Goal: Information Seeking & Learning: Learn about a topic

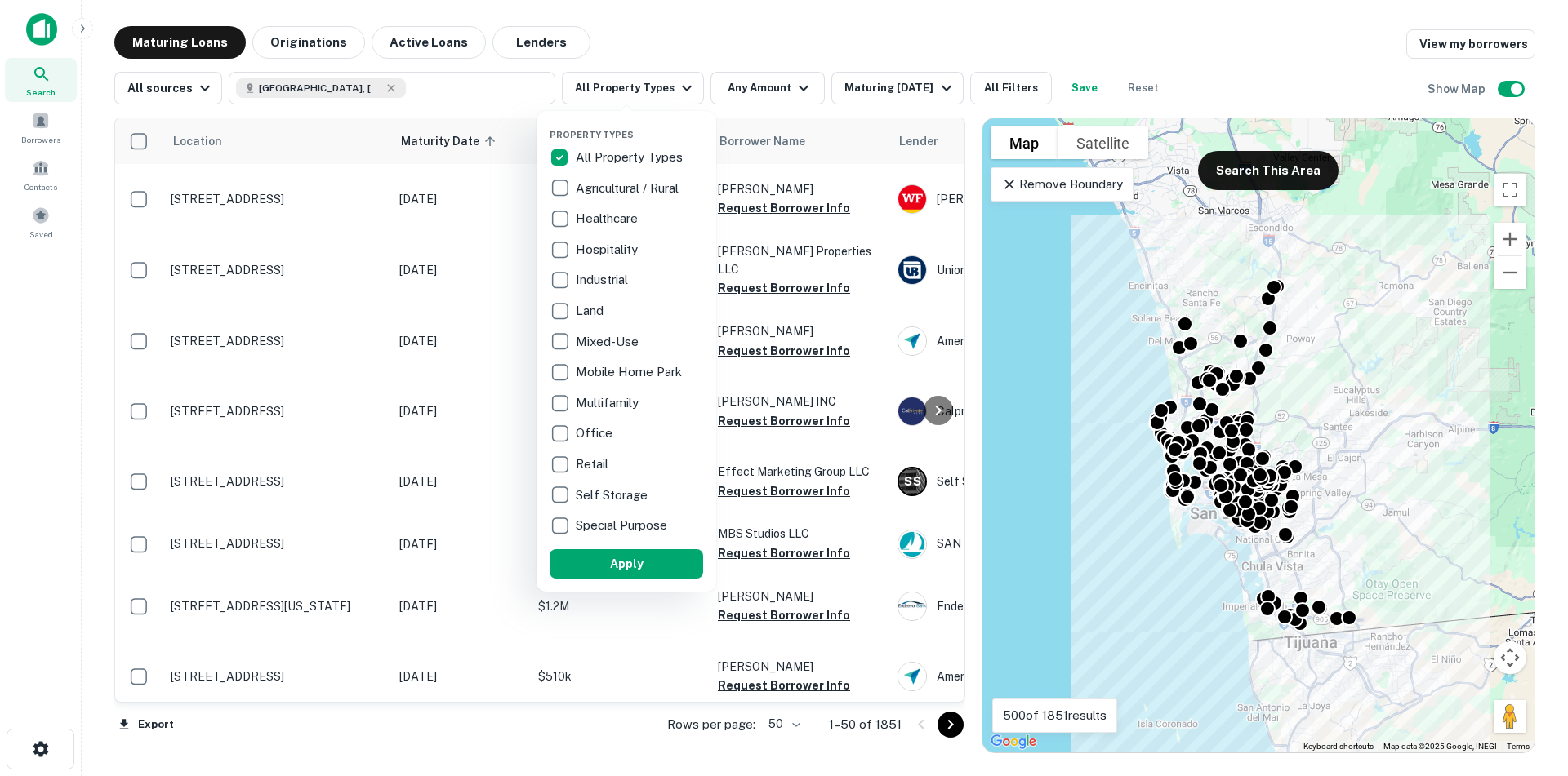
click at [40, 35] on div at bounding box center [784, 388] width 1568 height 776
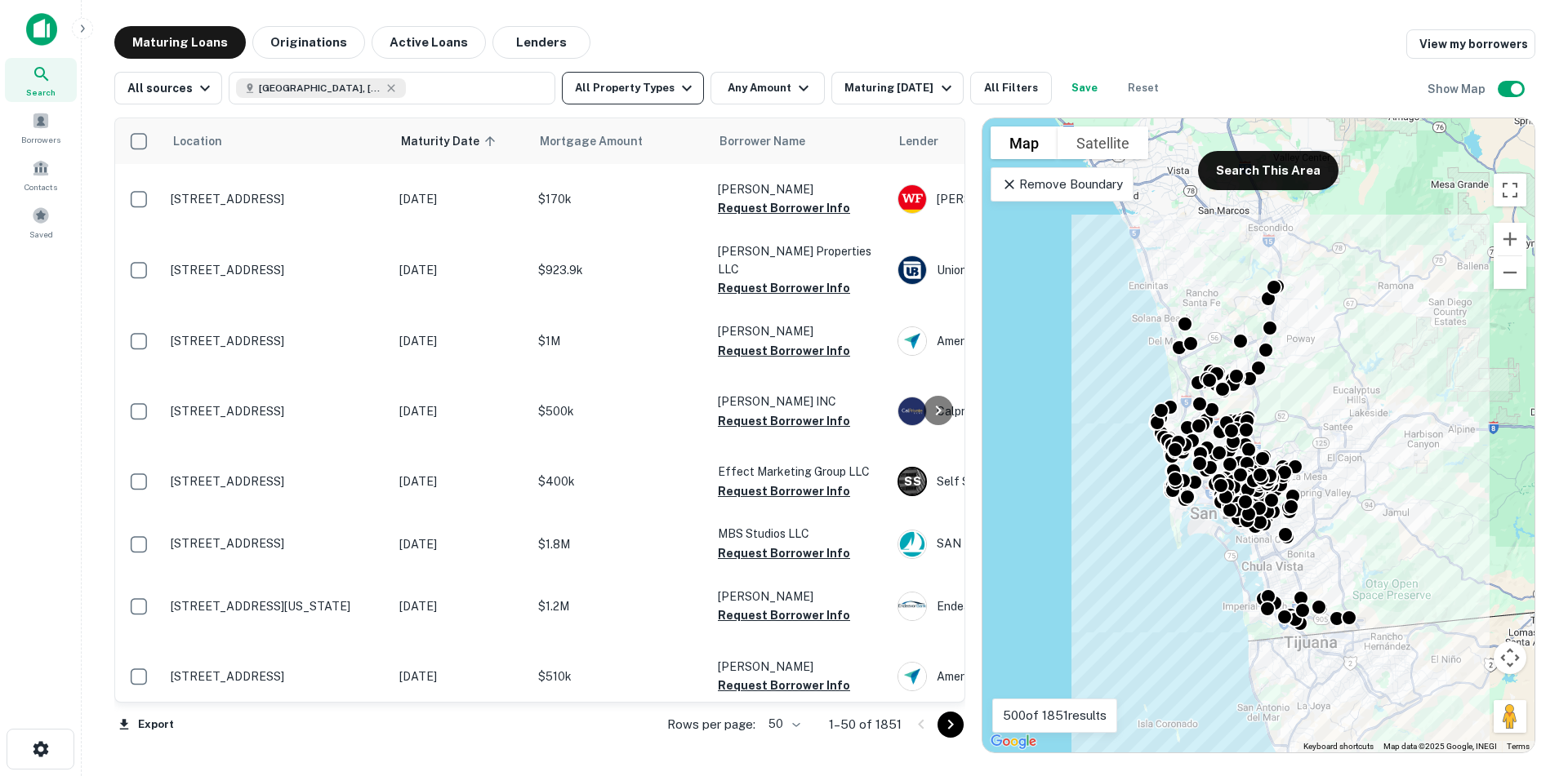
click at [680, 92] on icon "button" at bounding box center [687, 89] width 20 height 20
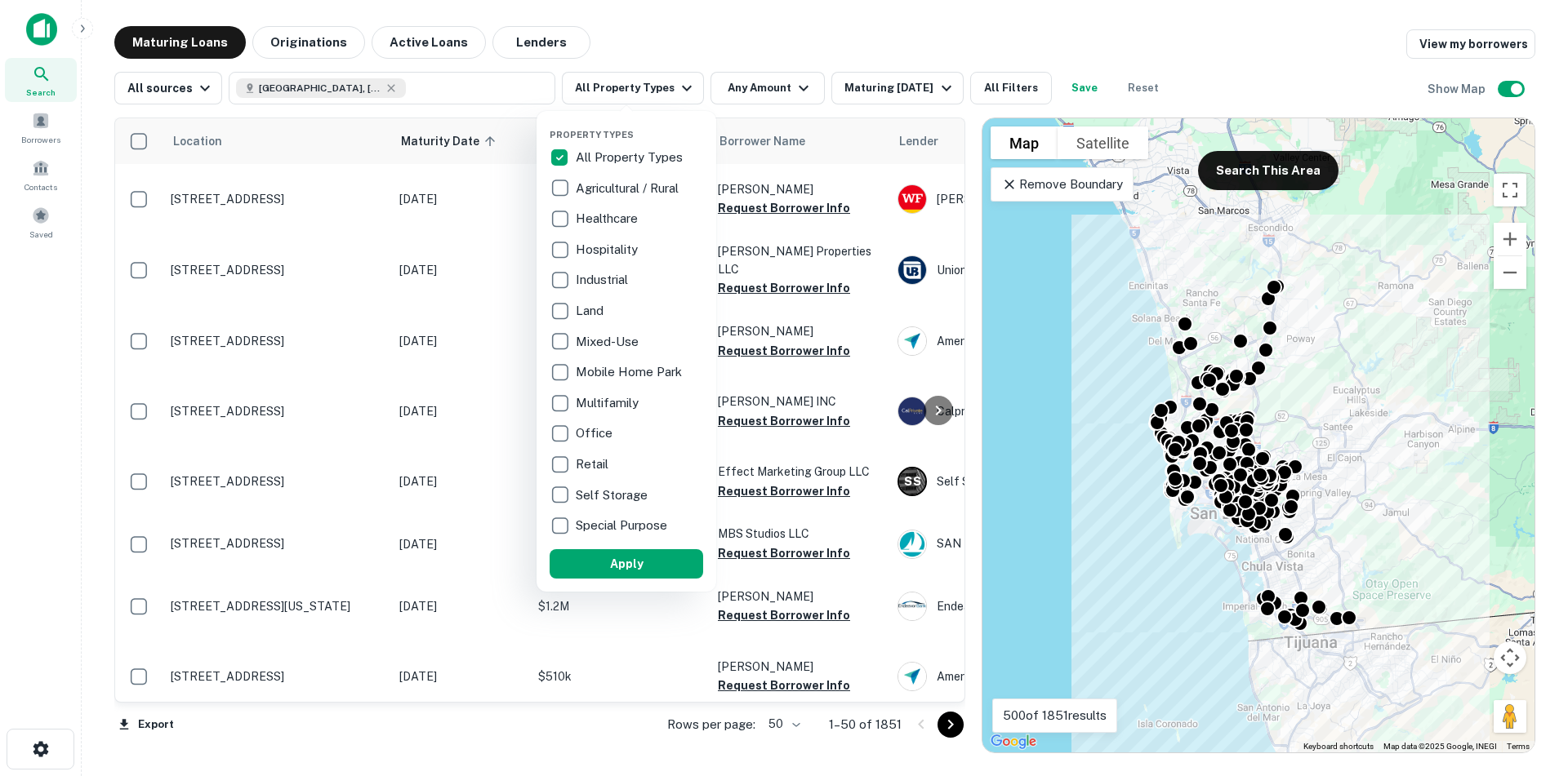
click at [41, 30] on div at bounding box center [784, 388] width 1568 height 776
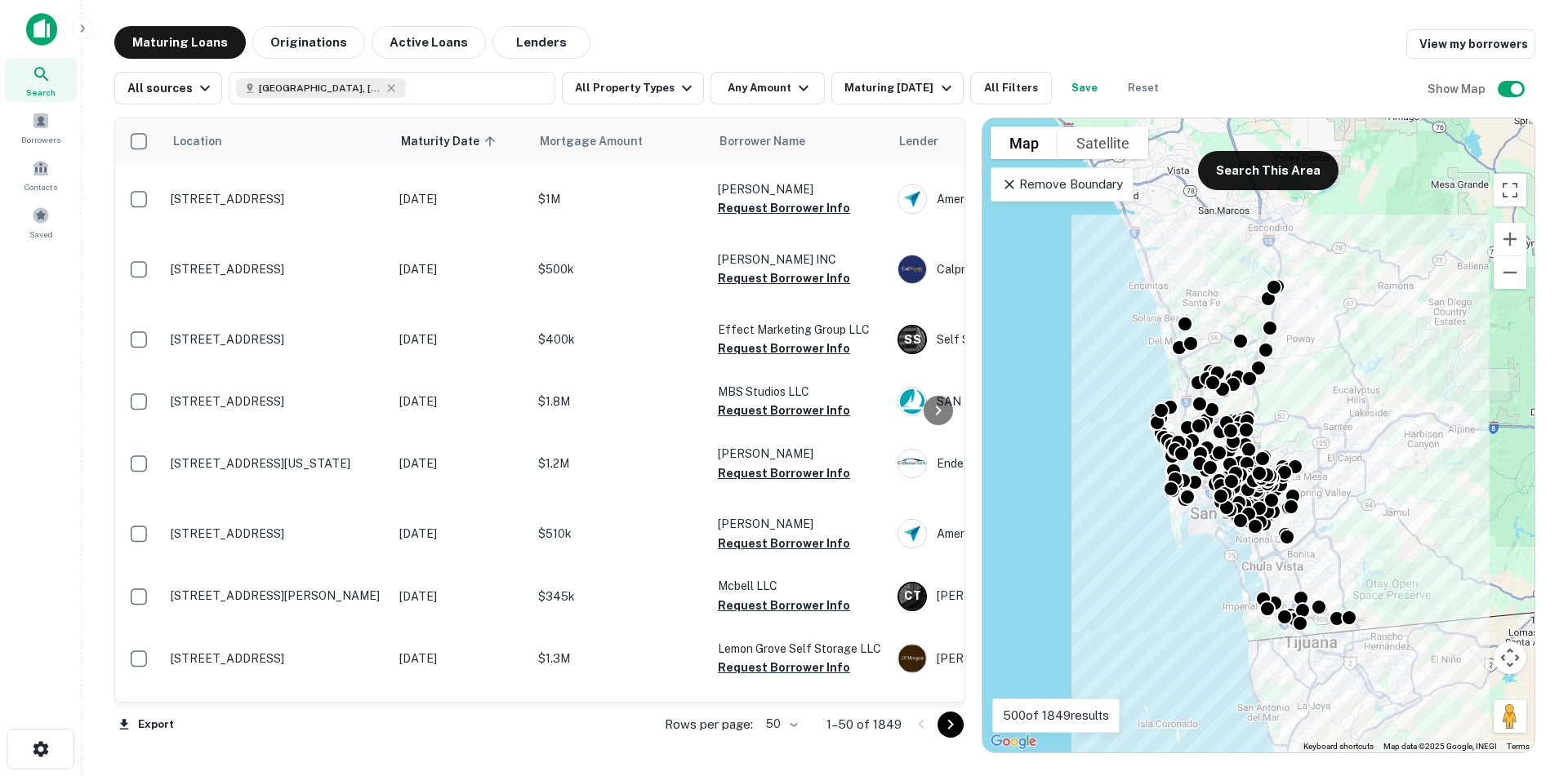
click at [48, 29] on img at bounding box center [41, 30] width 31 height 33
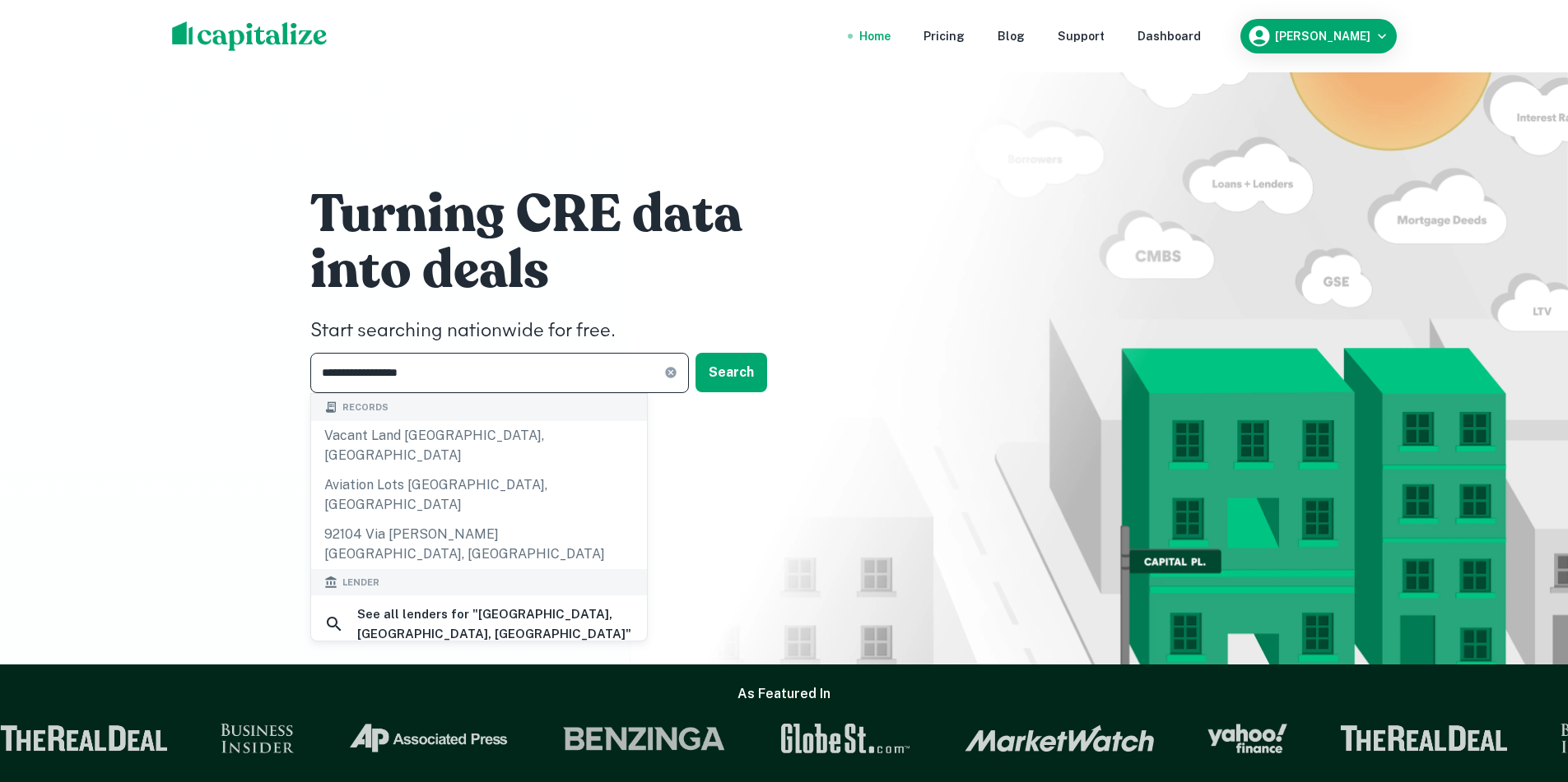
drag, startPoint x: 525, startPoint y: 374, endPoint x: 330, endPoint y: 383, distance: 195.2
click at [329, 384] on input "**********" at bounding box center [487, 373] width 354 height 41
click at [719, 380] on button "Search" at bounding box center [731, 373] width 71 height 40
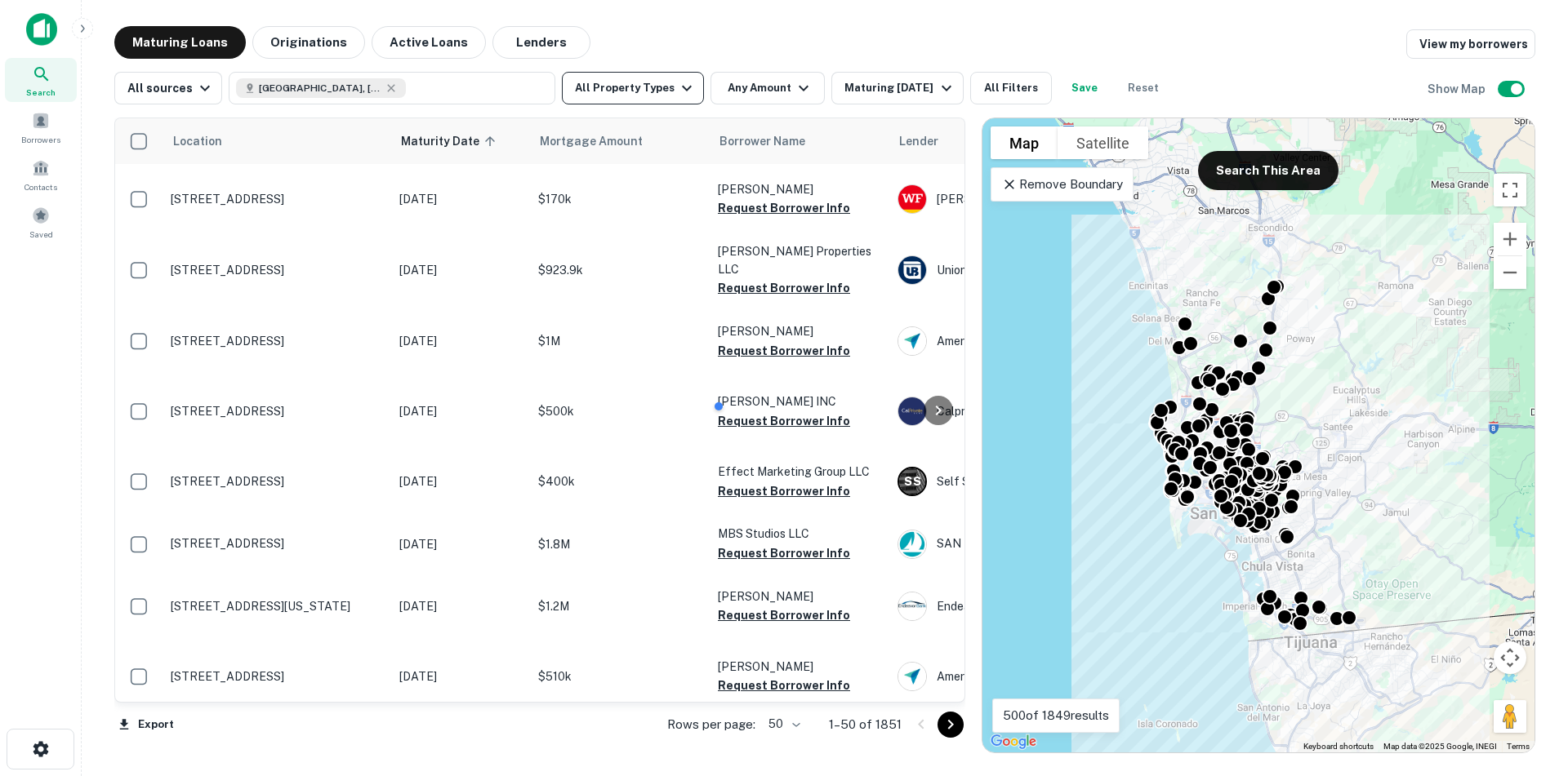
click at [678, 84] on icon "button" at bounding box center [687, 89] width 20 height 20
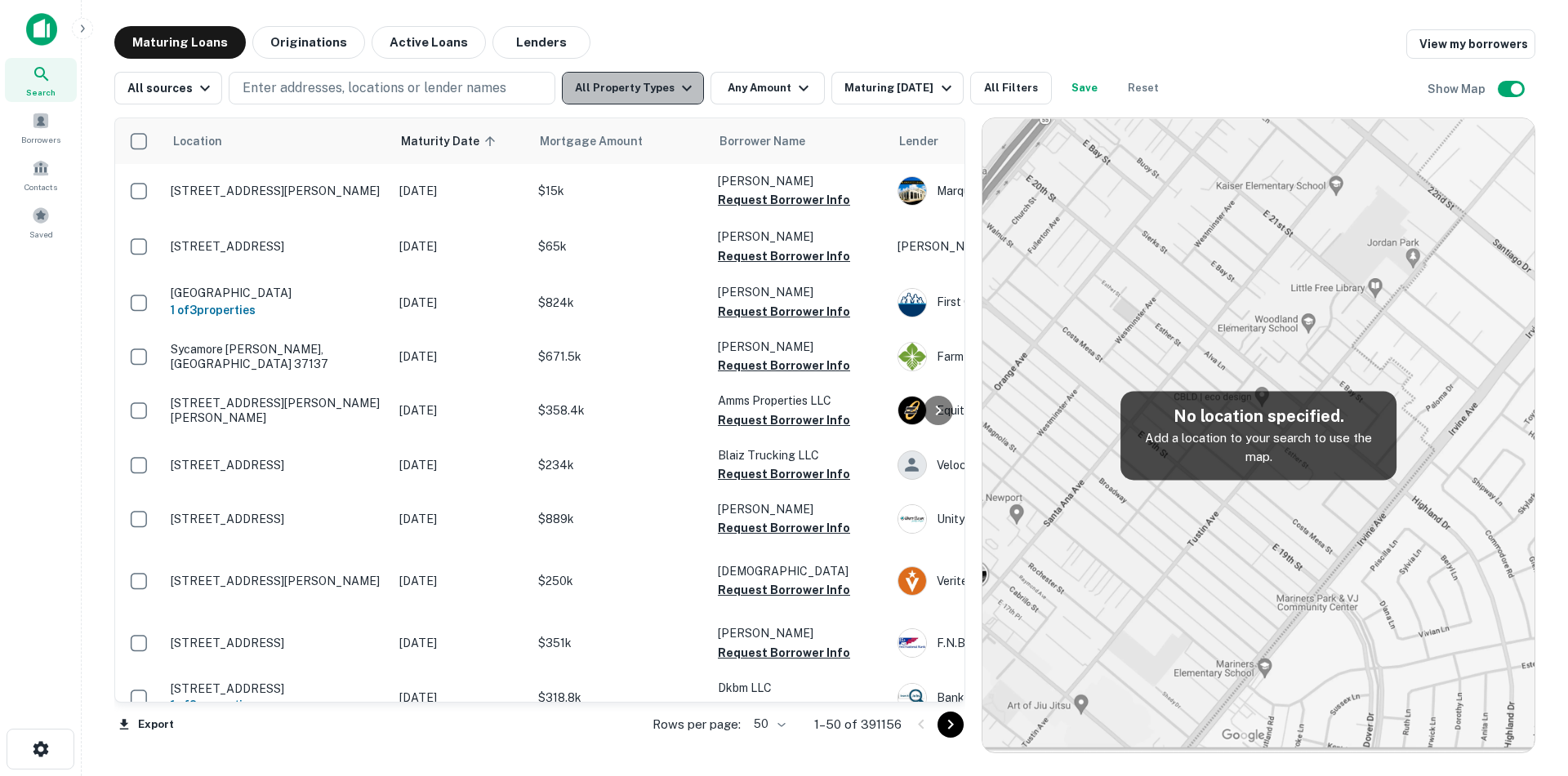
click at [677, 88] on icon "button" at bounding box center [687, 89] width 20 height 20
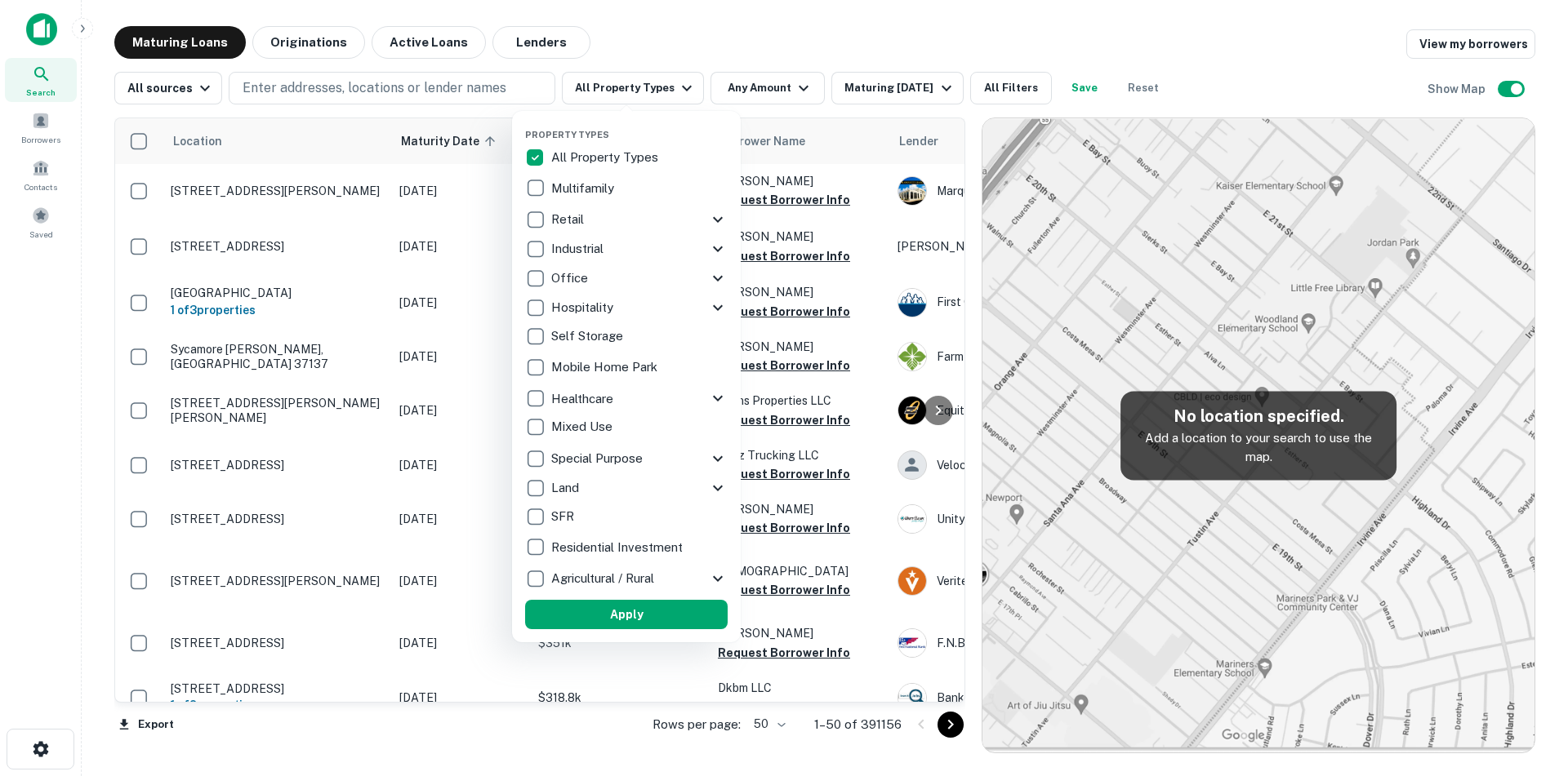
click at [45, 32] on div at bounding box center [784, 388] width 1568 height 776
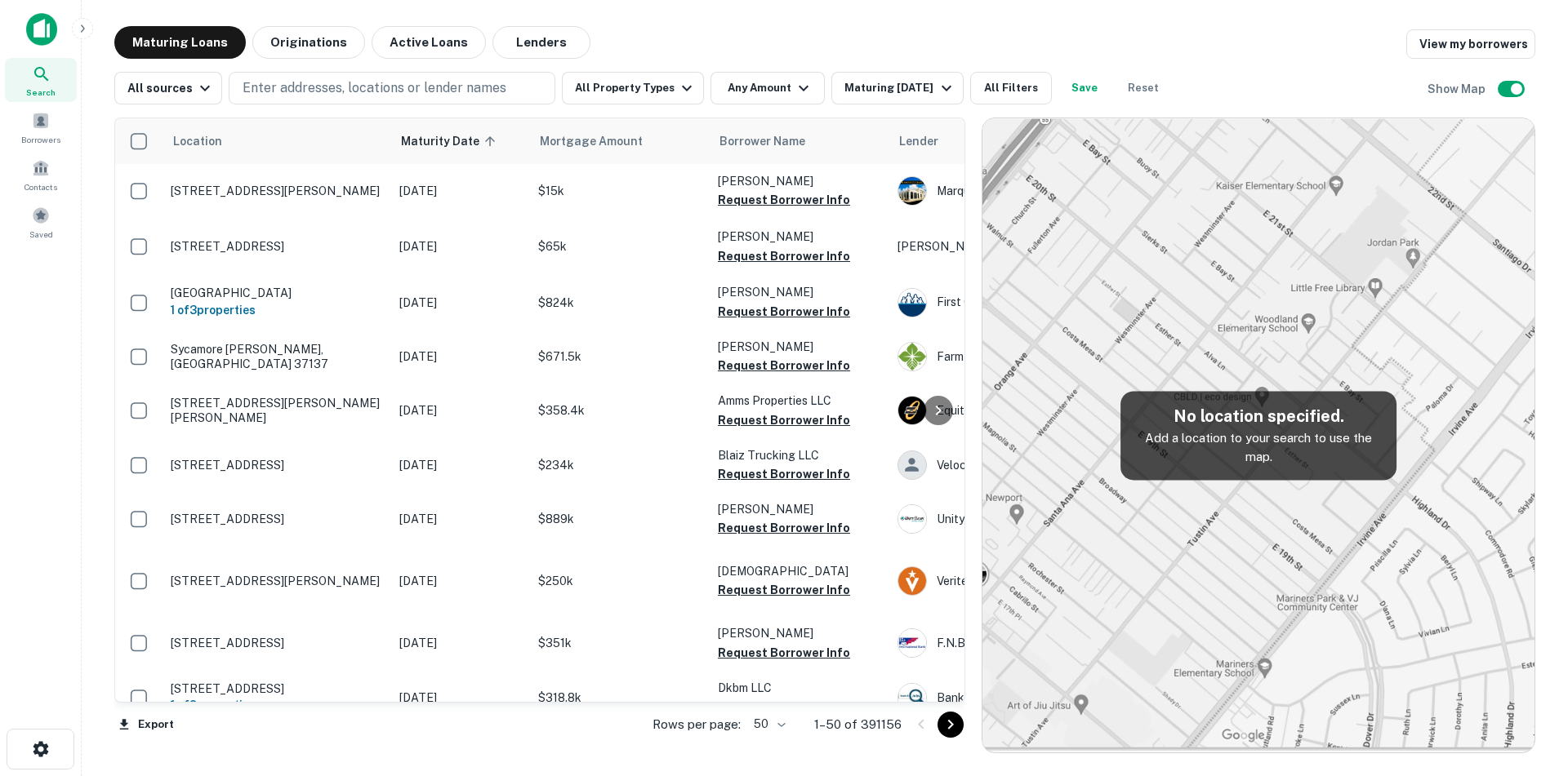
click at [45, 32] on img at bounding box center [41, 30] width 31 height 33
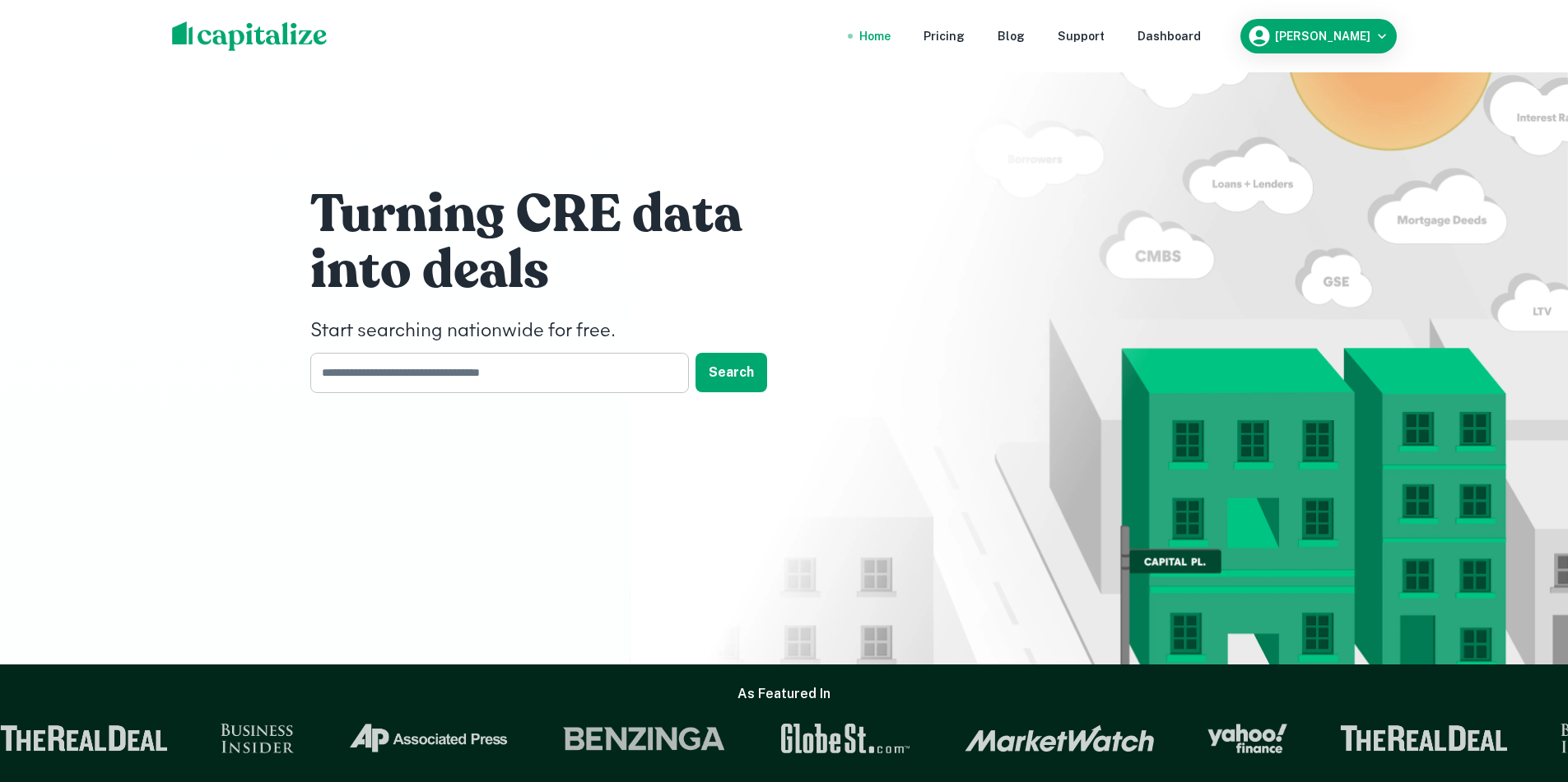
click at [433, 366] on input "text" at bounding box center [493, 373] width 367 height 41
type input "**********"
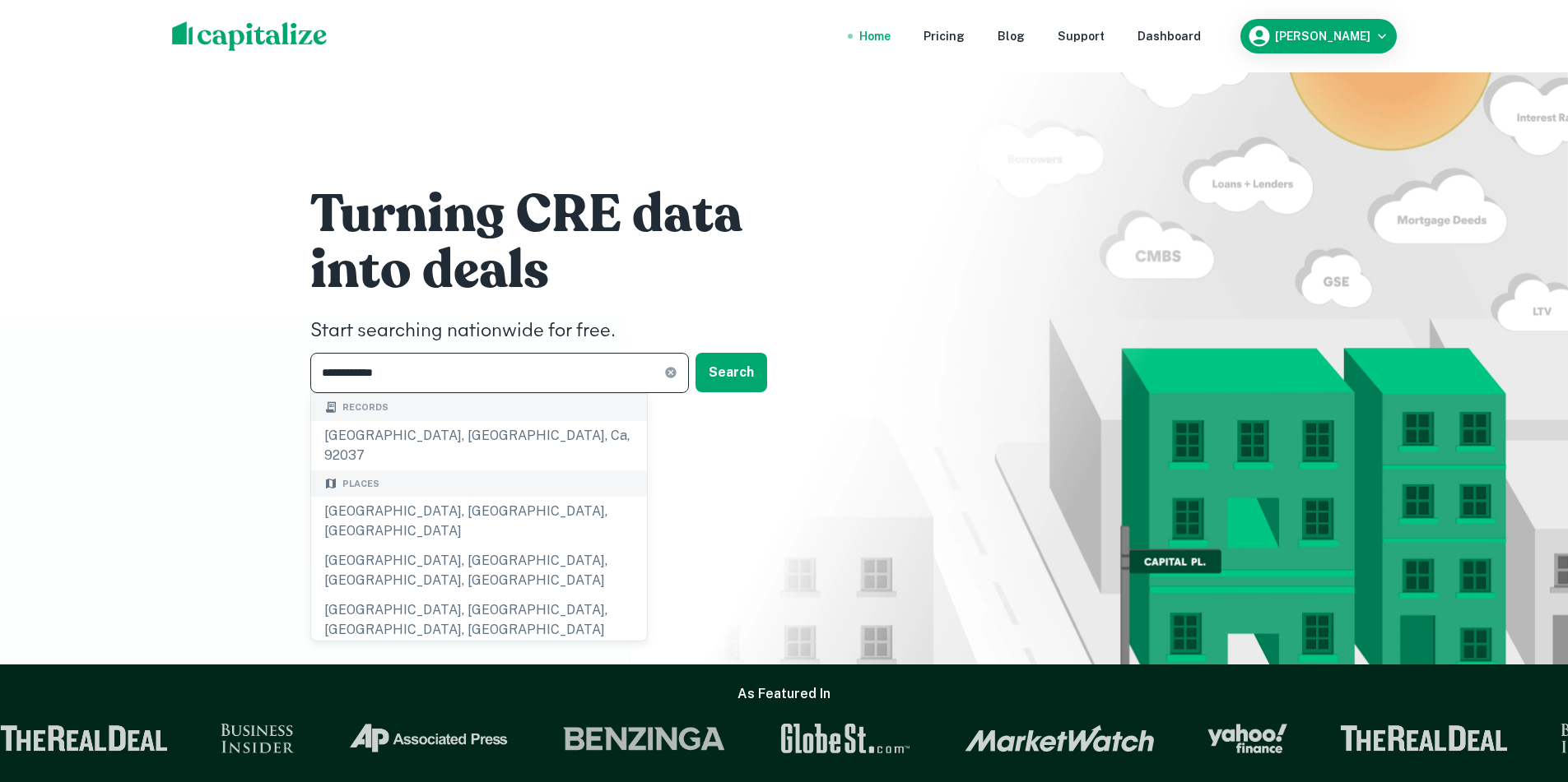
drag, startPoint x: 433, startPoint y: 366, endPoint x: 240, endPoint y: 365, distance: 193.0
click at [240, 365] on div "**********" at bounding box center [784, 332] width 1568 height 665
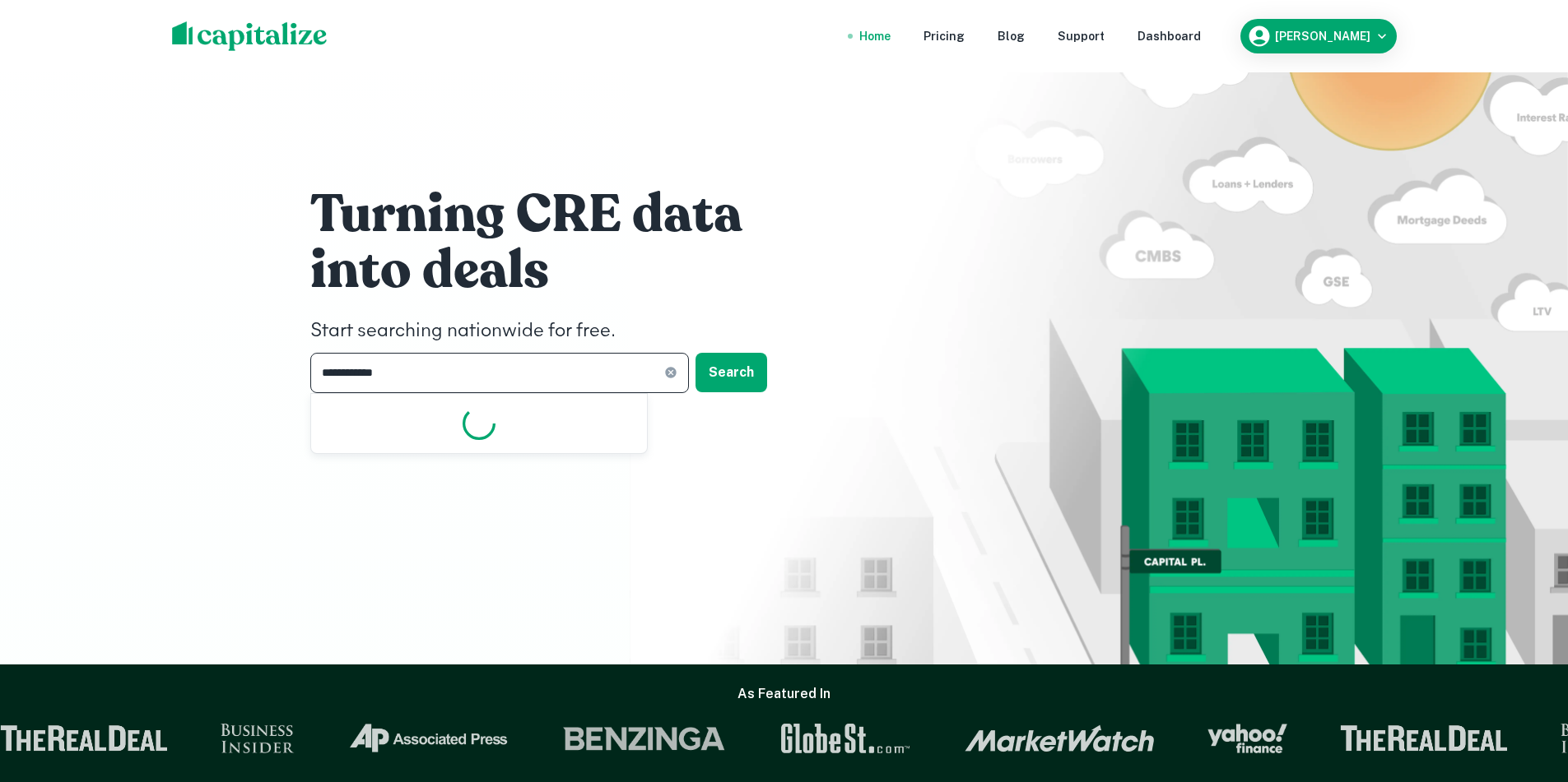
drag, startPoint x: 415, startPoint y: 382, endPoint x: 289, endPoint y: 378, distance: 126.1
click at [289, 378] on div "**********" at bounding box center [784, 332] width 1568 height 665
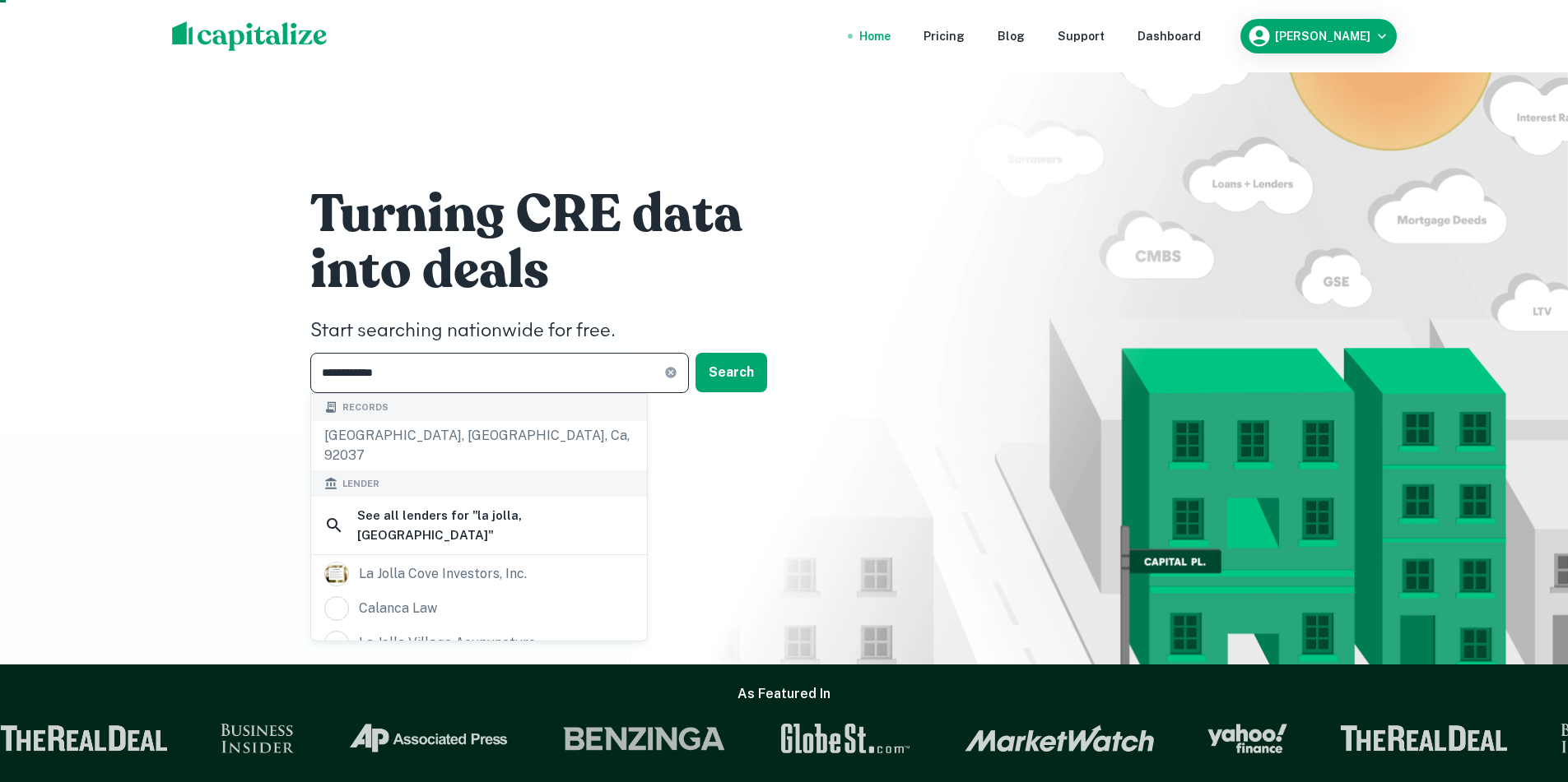
click at [422, 381] on input "**********" at bounding box center [487, 373] width 354 height 41
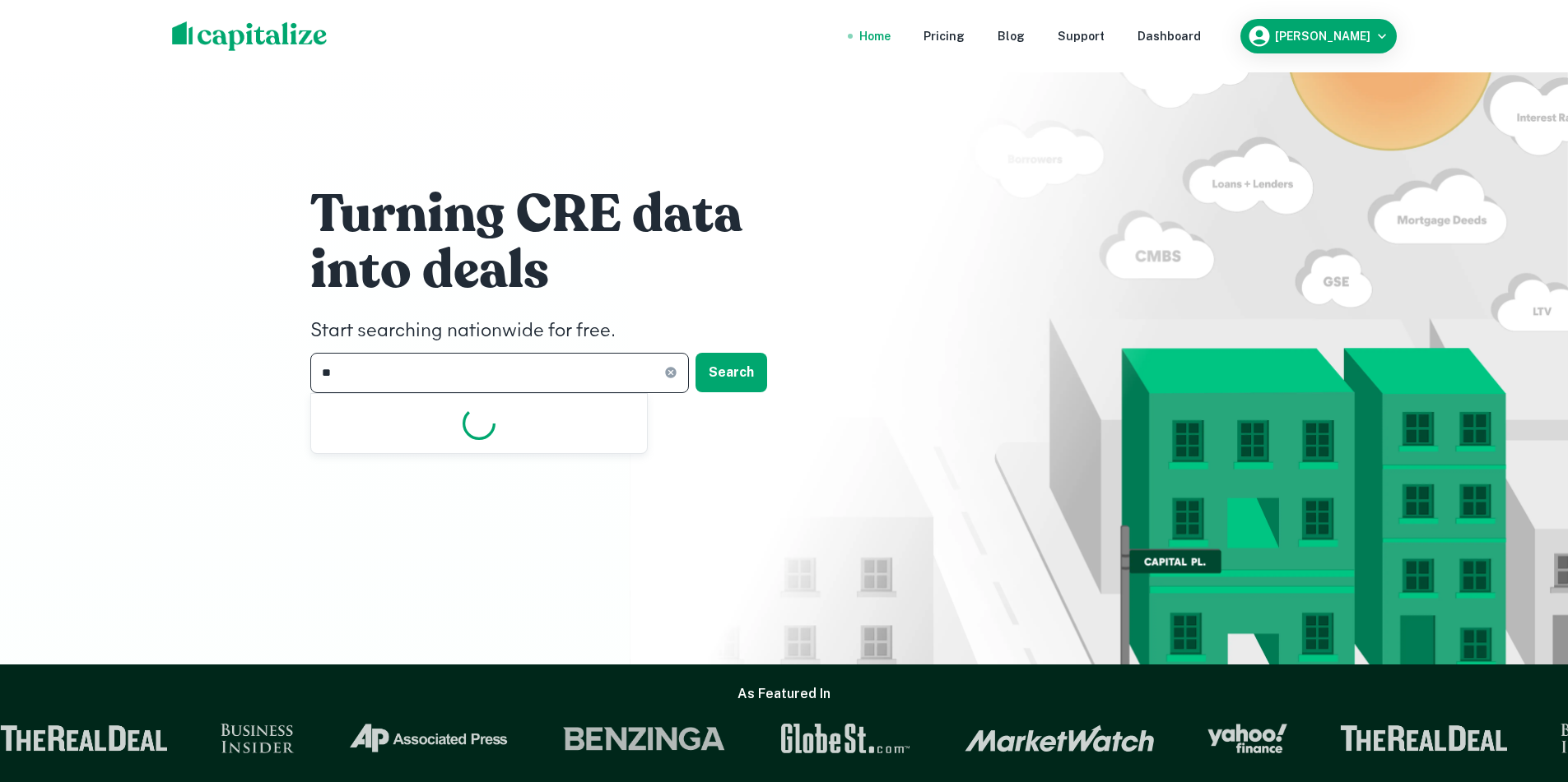
type input "*"
type input "**********"
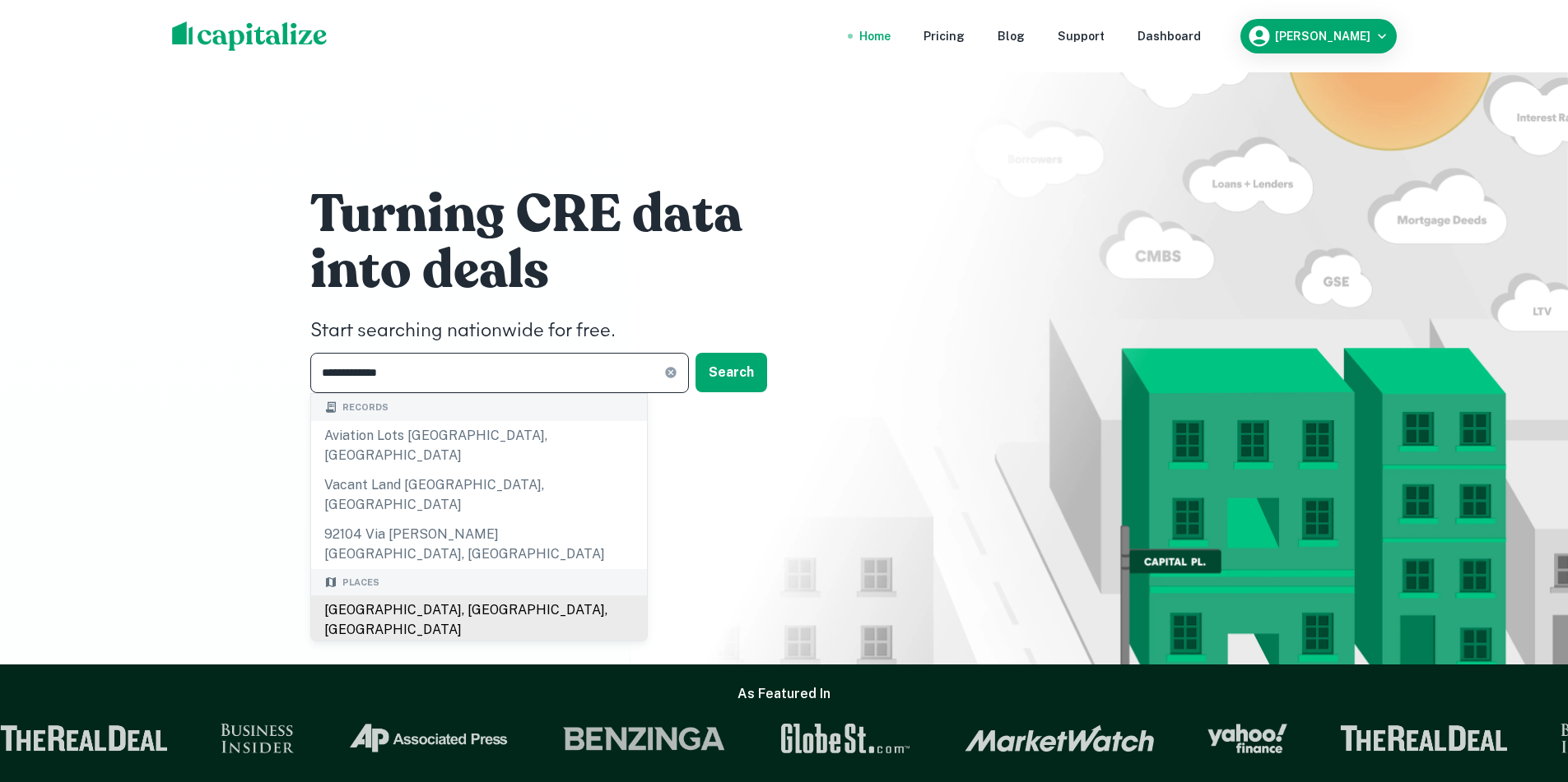
click at [421, 596] on div "[GEOGRAPHIC_DATA], [GEOGRAPHIC_DATA], [GEOGRAPHIC_DATA]" at bounding box center [479, 620] width 336 height 50
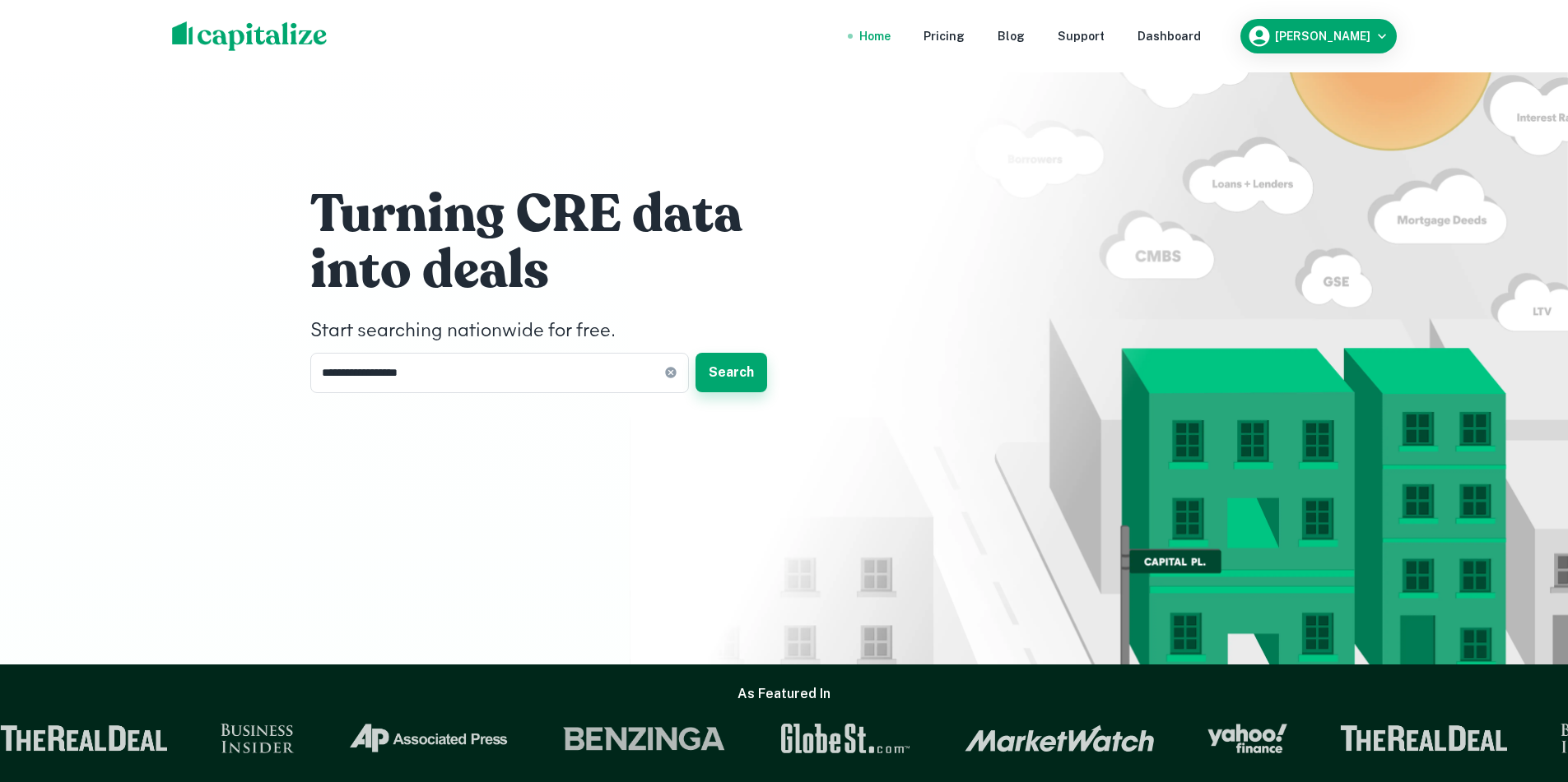
click at [716, 377] on button "Search" at bounding box center [731, 373] width 71 height 40
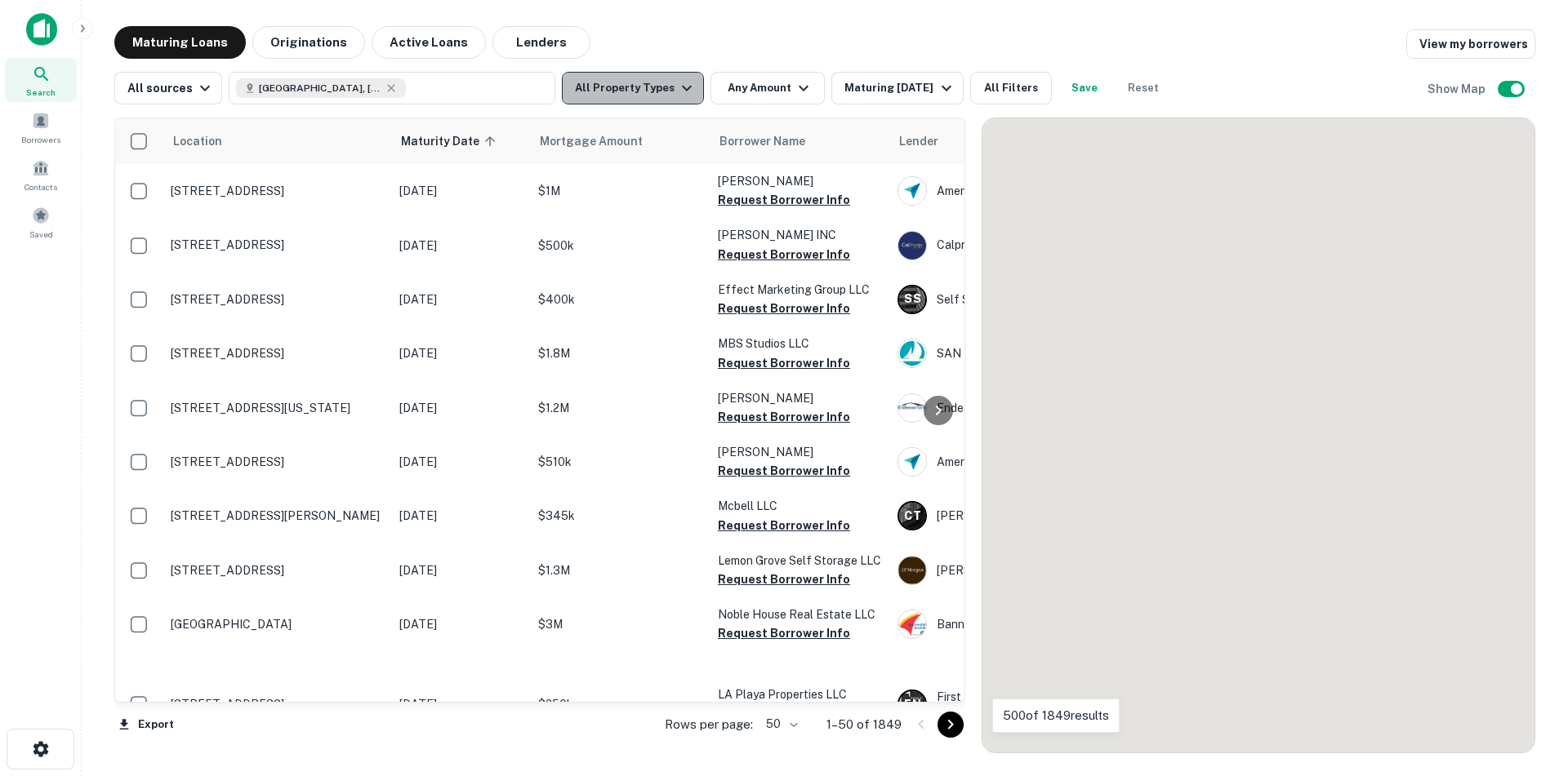
click at [677, 89] on icon "button" at bounding box center [687, 89] width 20 height 20
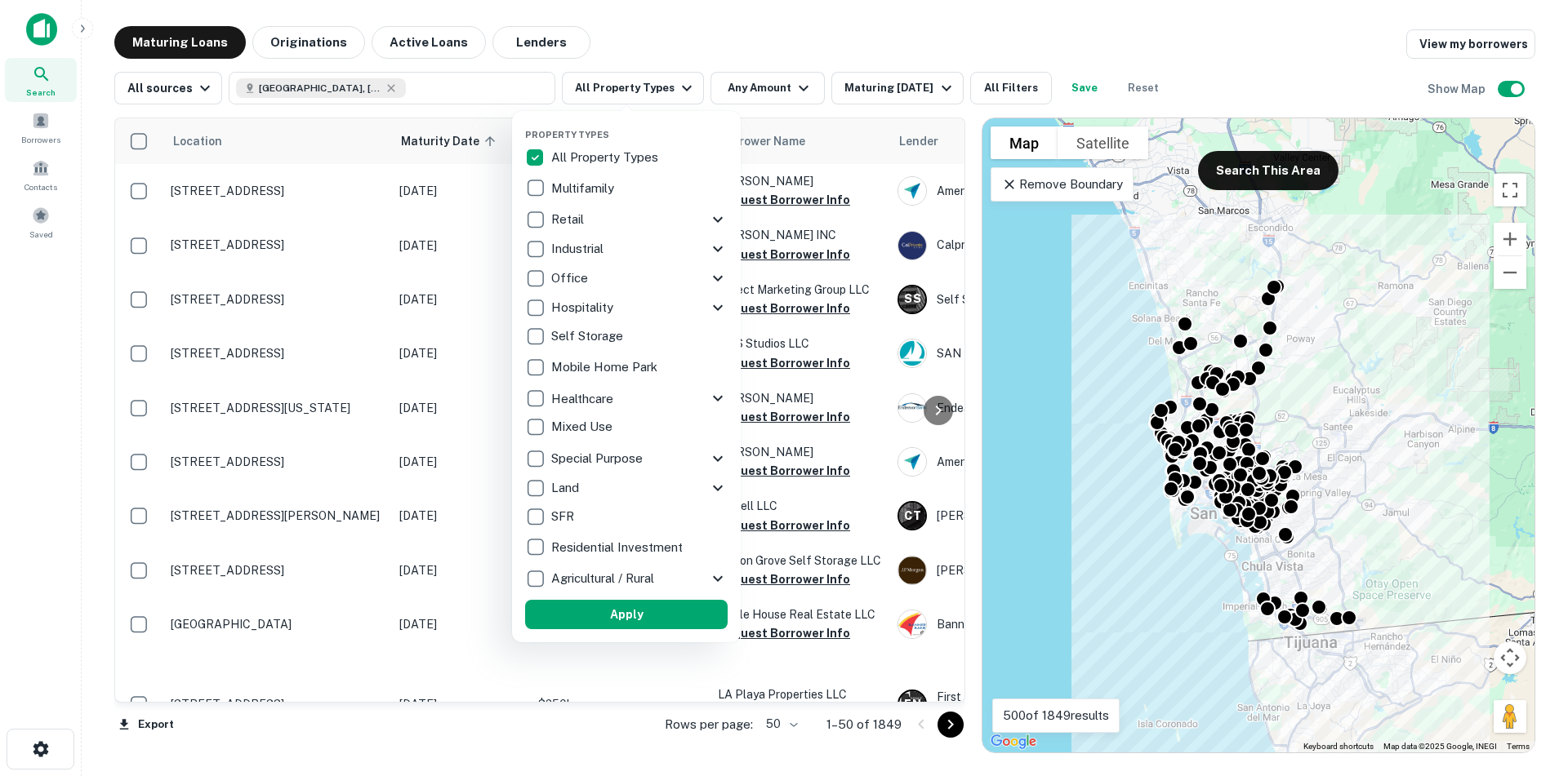
click at [1013, 84] on div at bounding box center [784, 388] width 1568 height 776
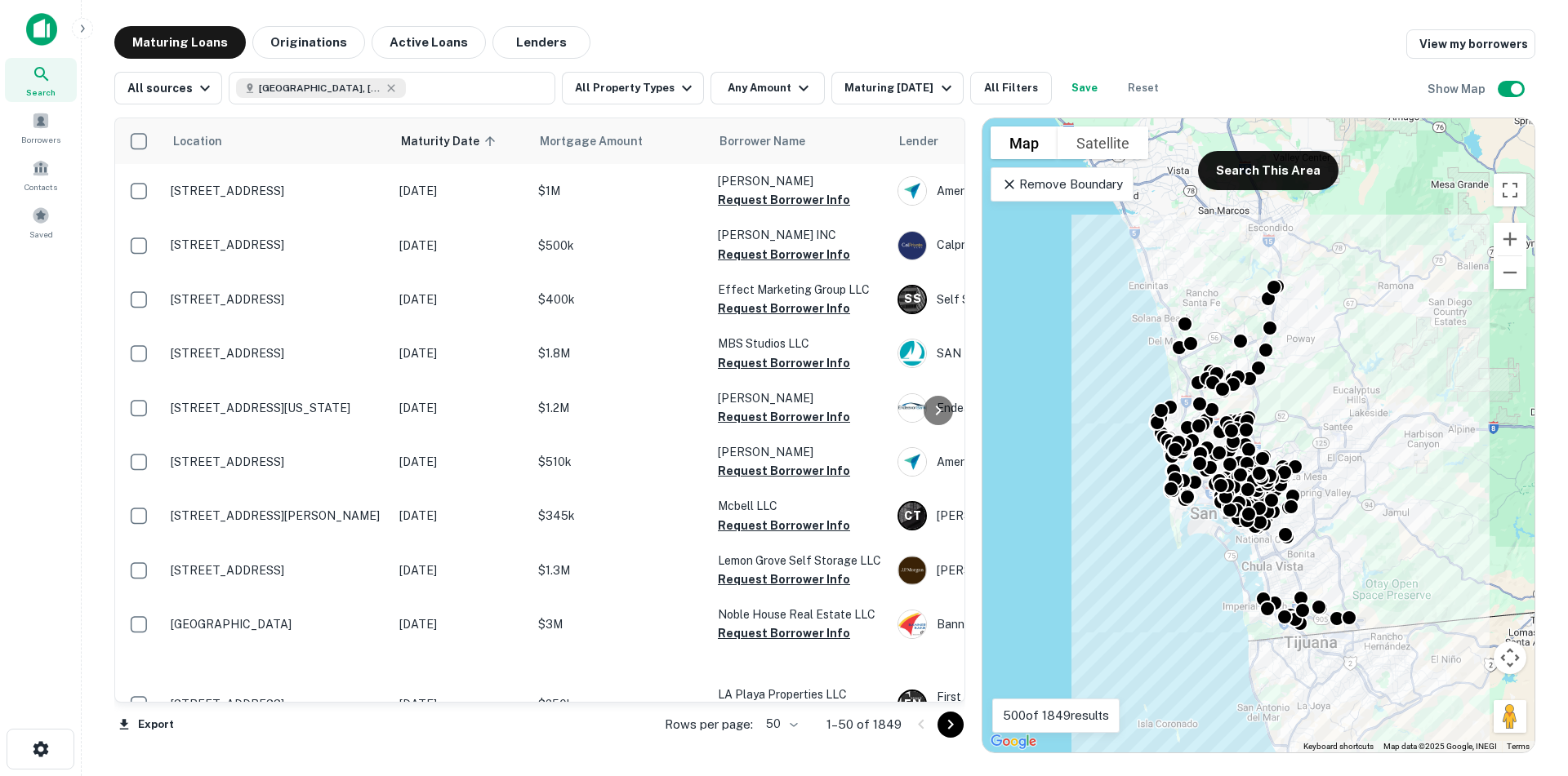
click at [1013, 84] on button "All Filters" at bounding box center [1011, 88] width 81 height 33
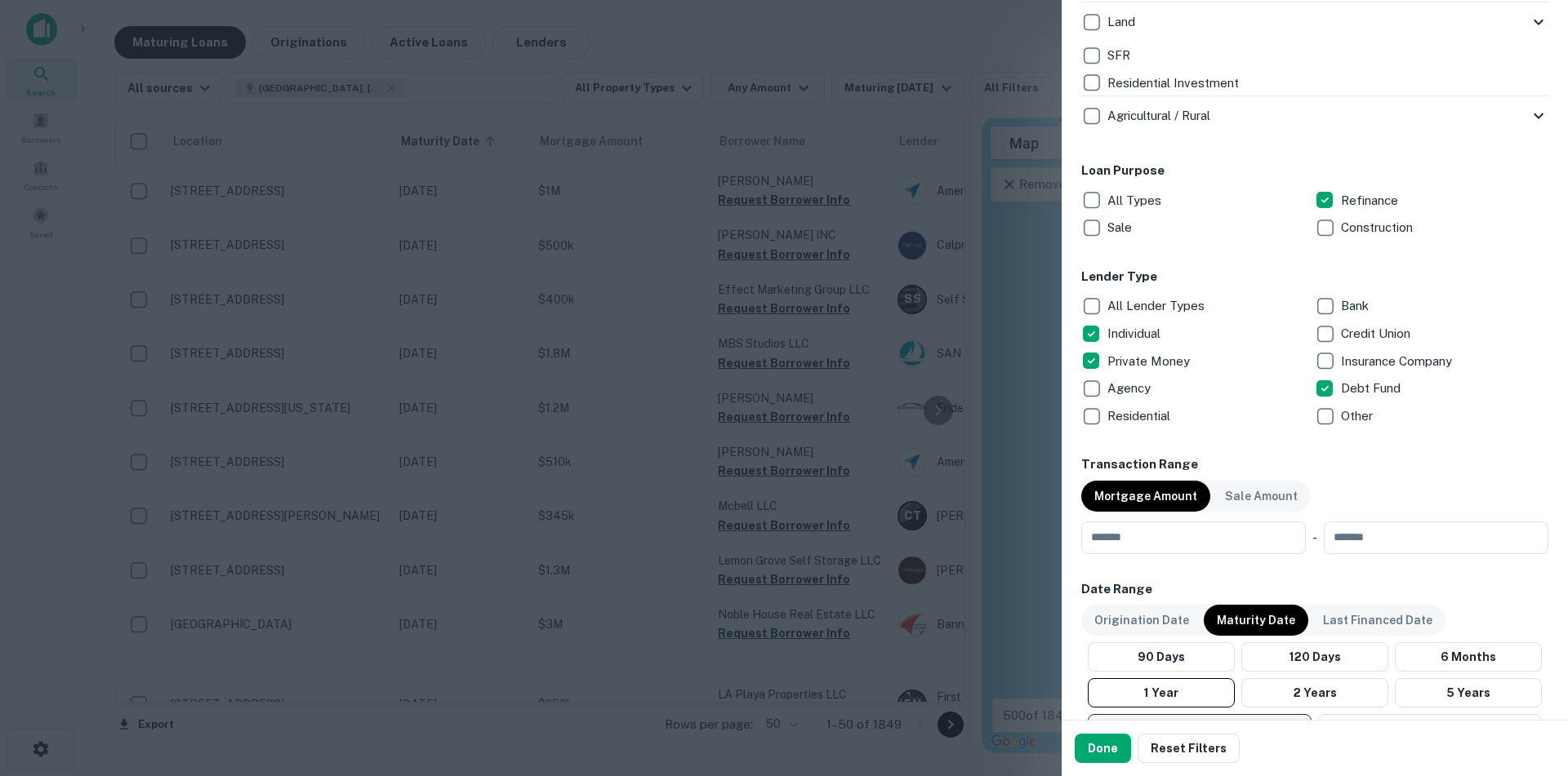
scroll to position [980, 0]
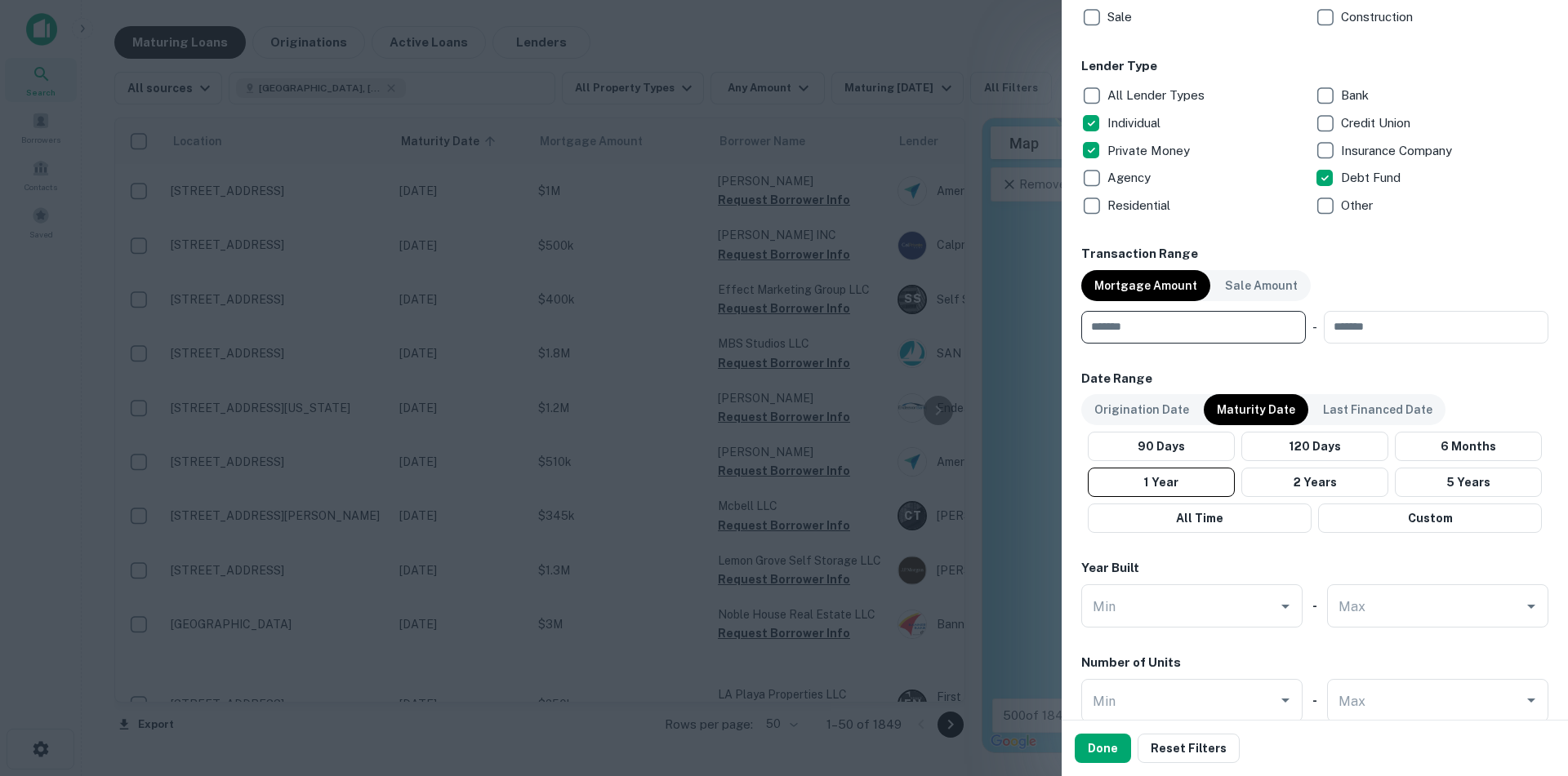
click at [1203, 332] on input "number" at bounding box center [1188, 327] width 213 height 33
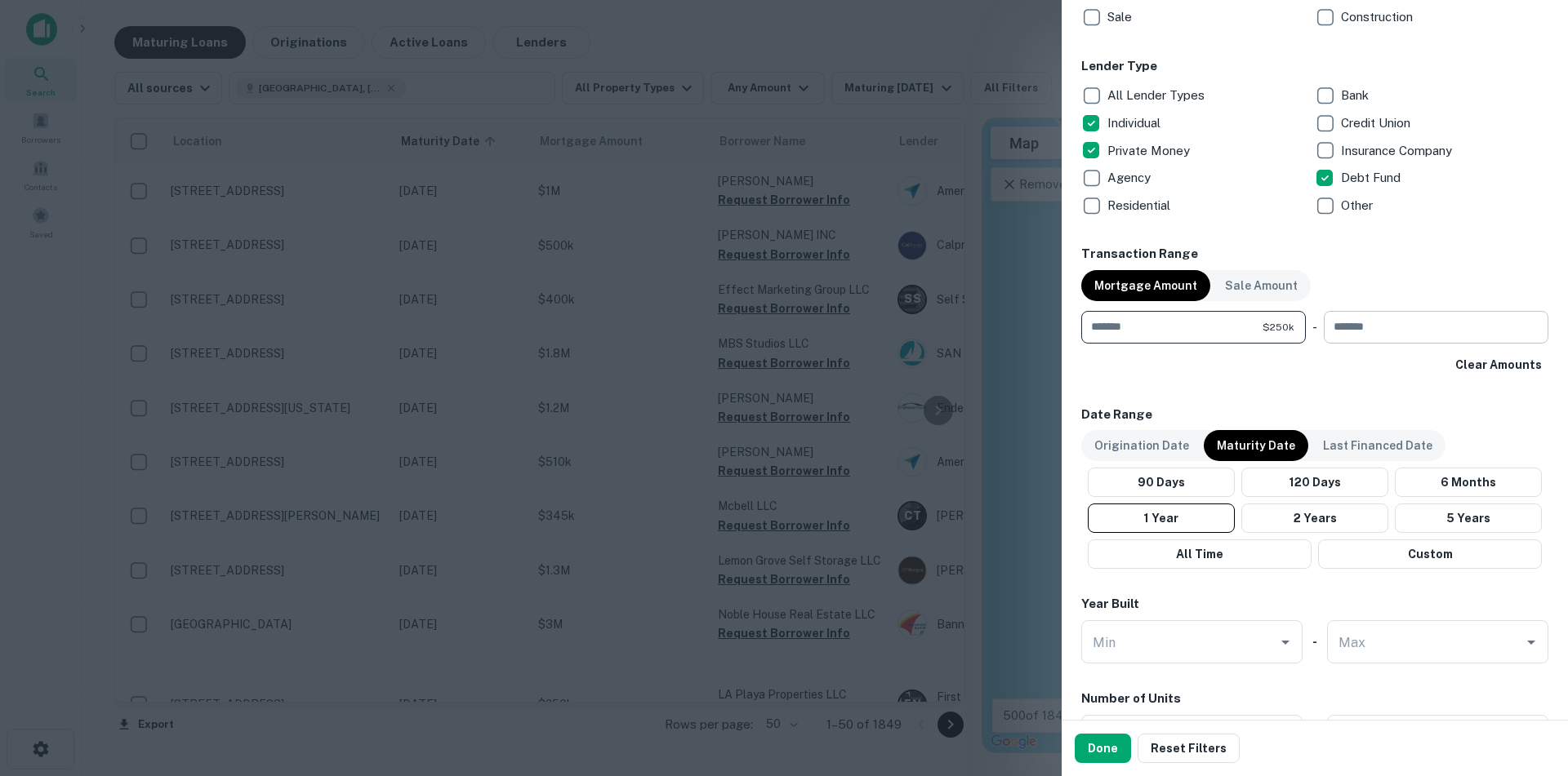
type input "******"
click at [1375, 335] on input "number" at bounding box center [1430, 327] width 213 height 33
type input "*******"
click at [1456, 484] on button "6 Months" at bounding box center [1469, 482] width 147 height 30
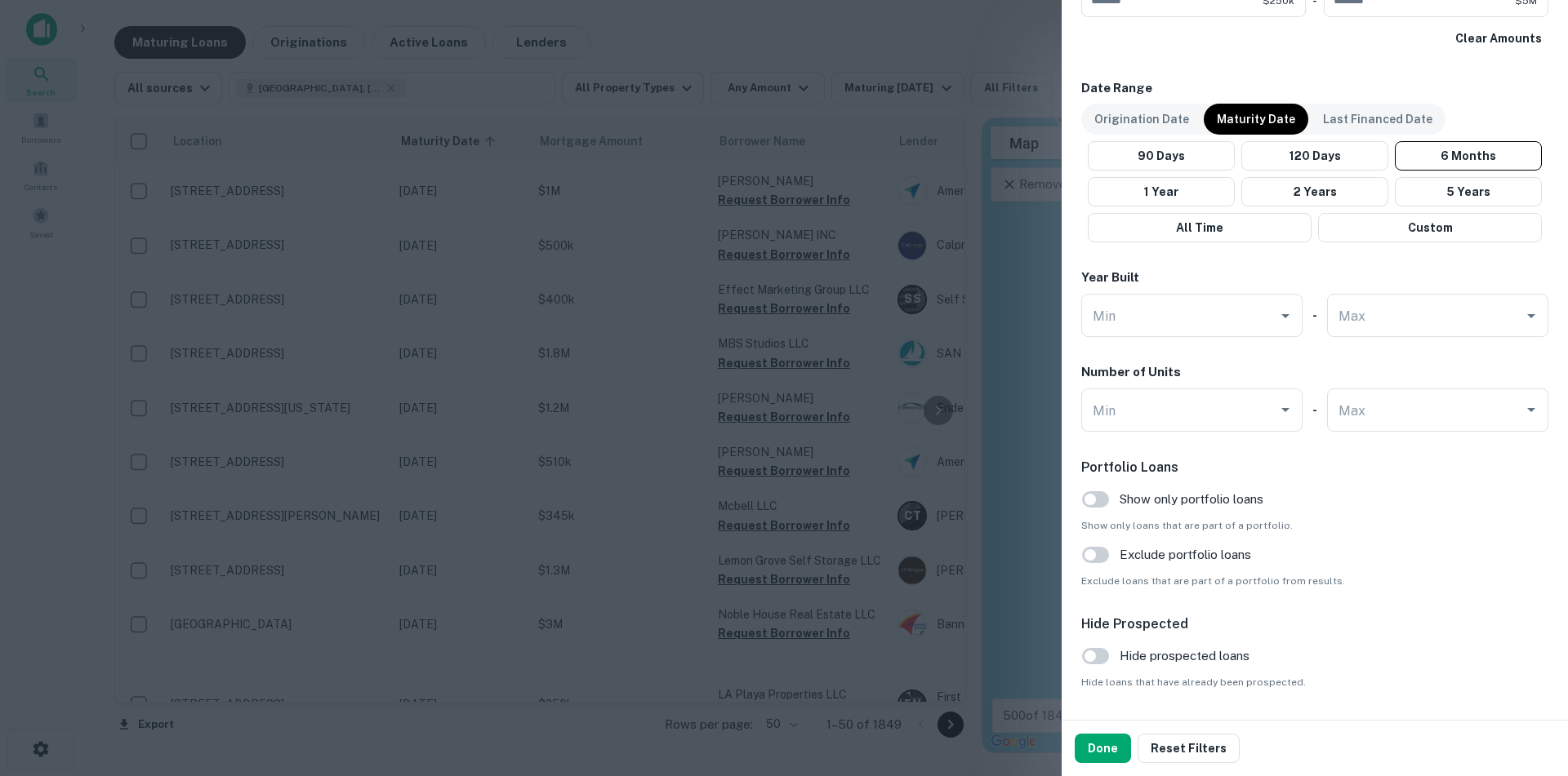
scroll to position [1354, 0]
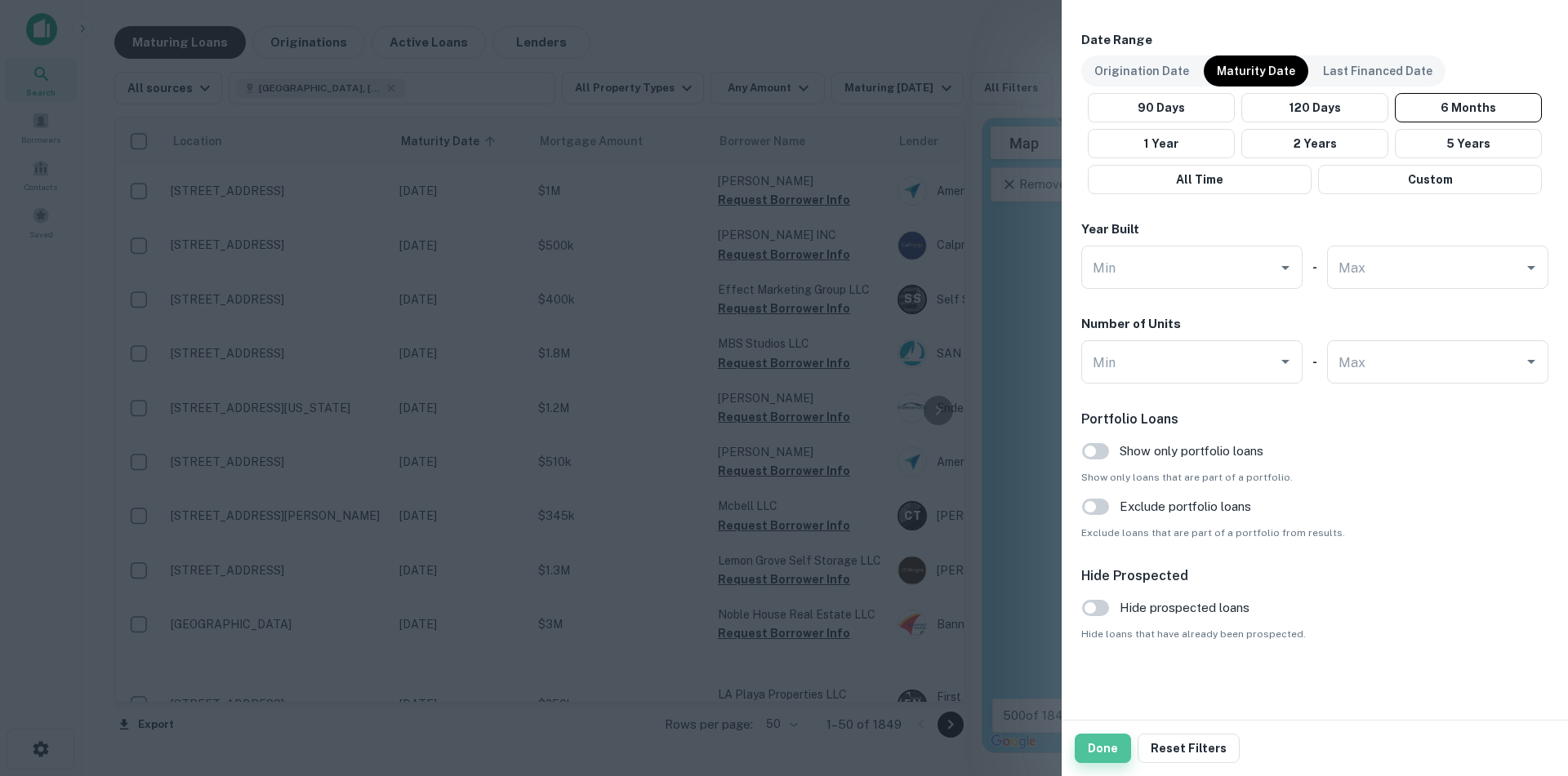
click at [1096, 746] on button "Done" at bounding box center [1103, 748] width 56 height 30
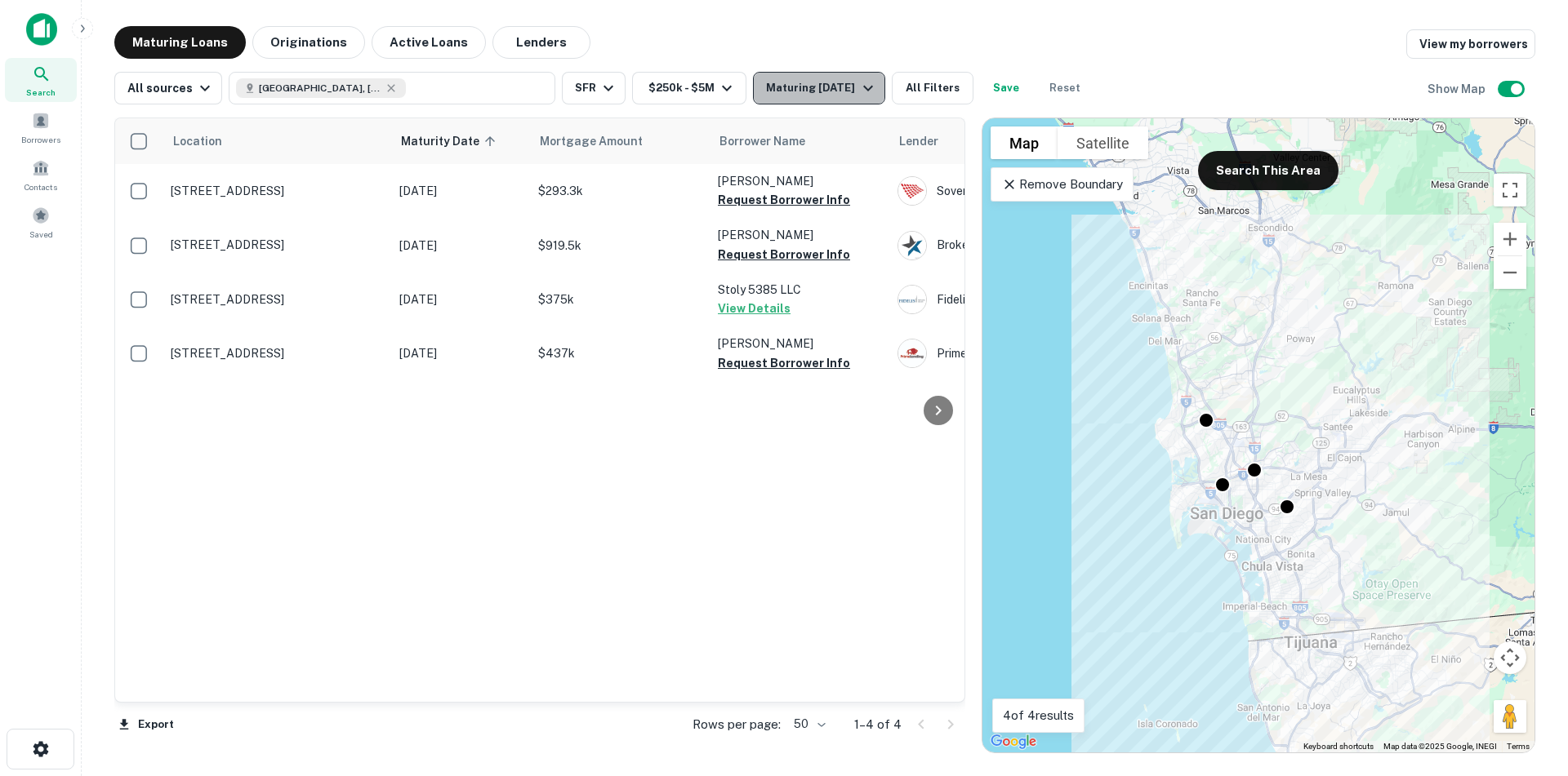
click at [873, 89] on icon "button" at bounding box center [868, 89] width 10 height 5
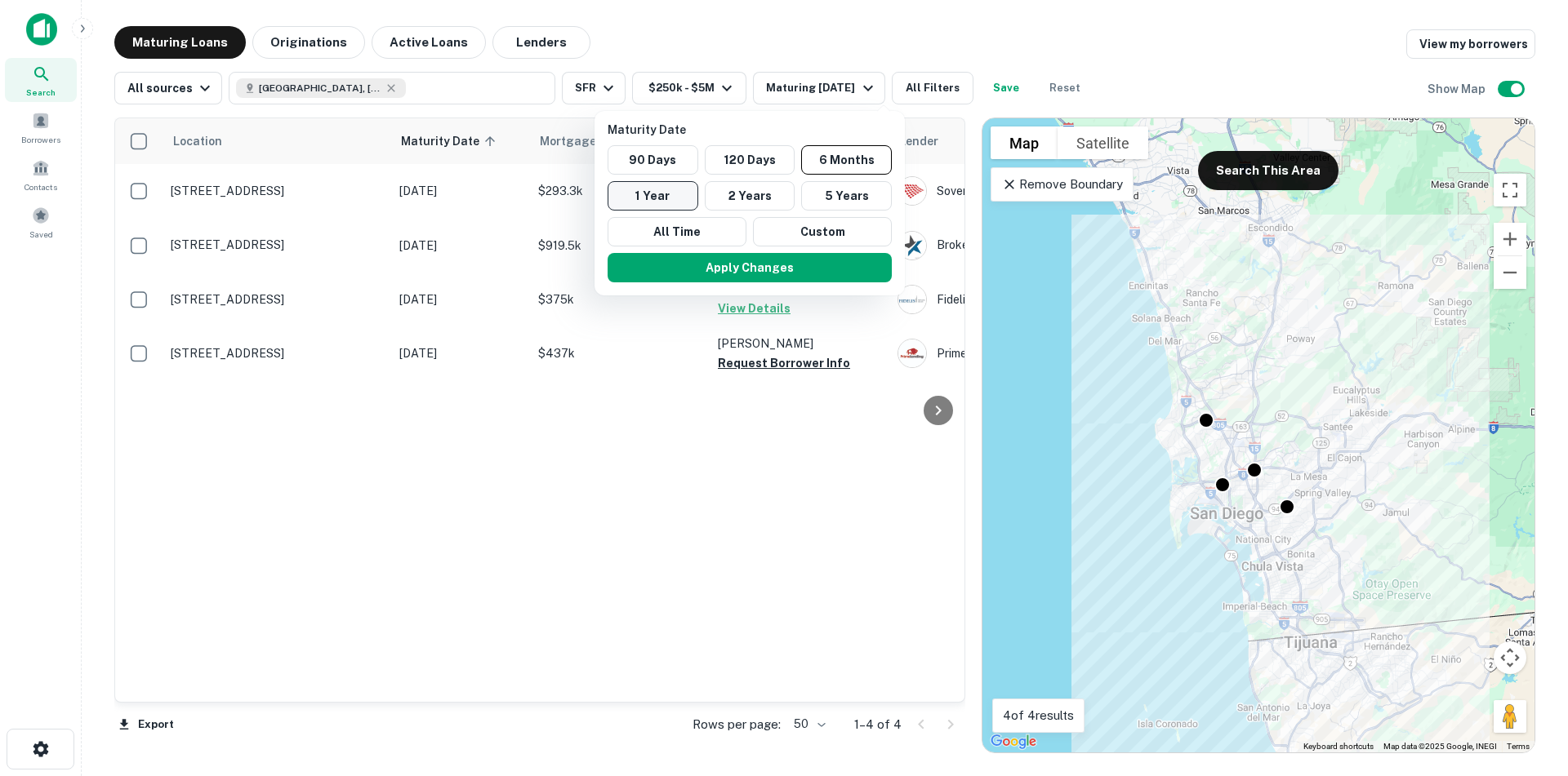
click at [675, 199] on button "1 Year" at bounding box center [652, 196] width 90 height 30
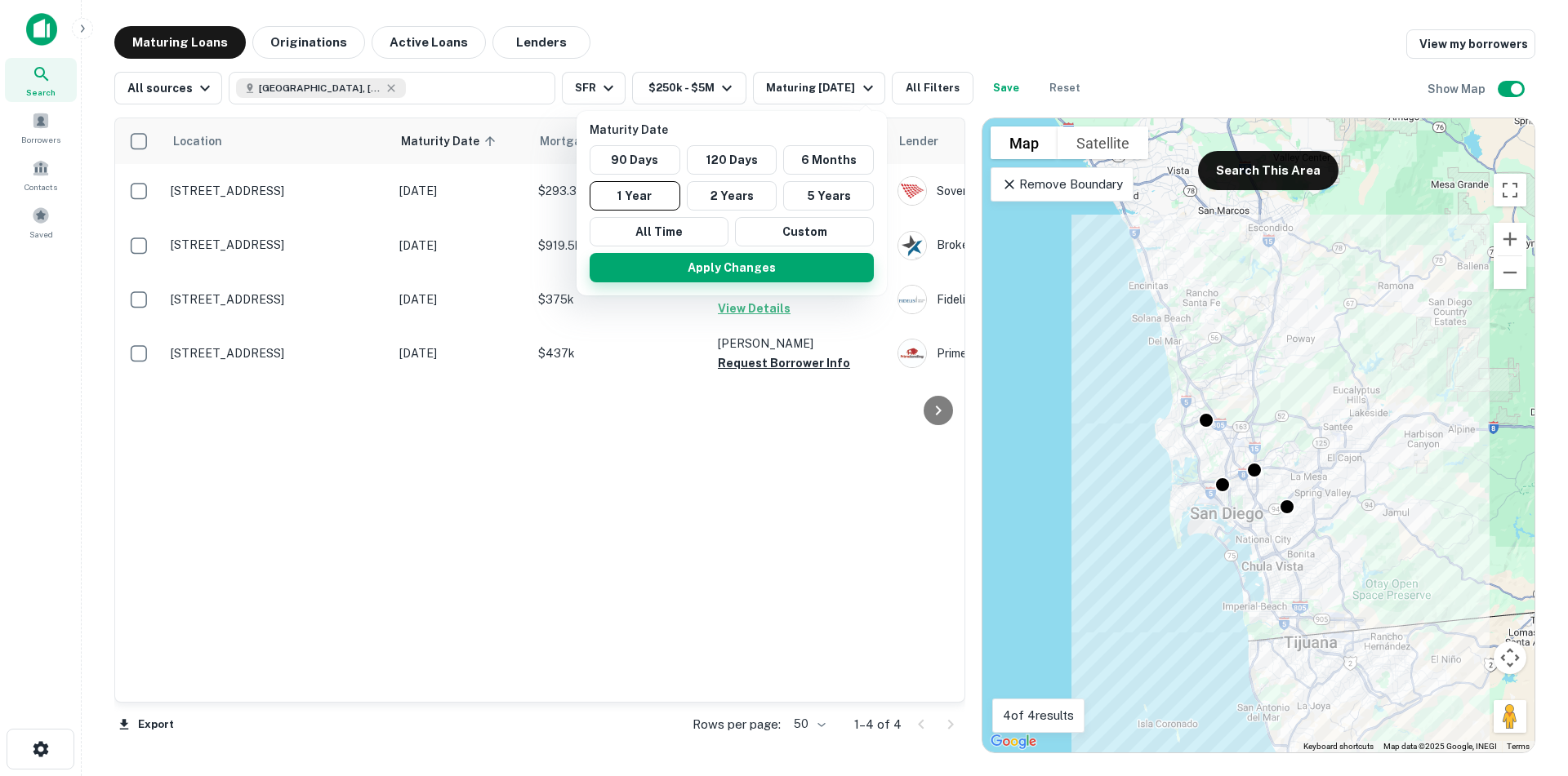
click at [717, 277] on button "Apply Changes" at bounding box center [732, 267] width 284 height 30
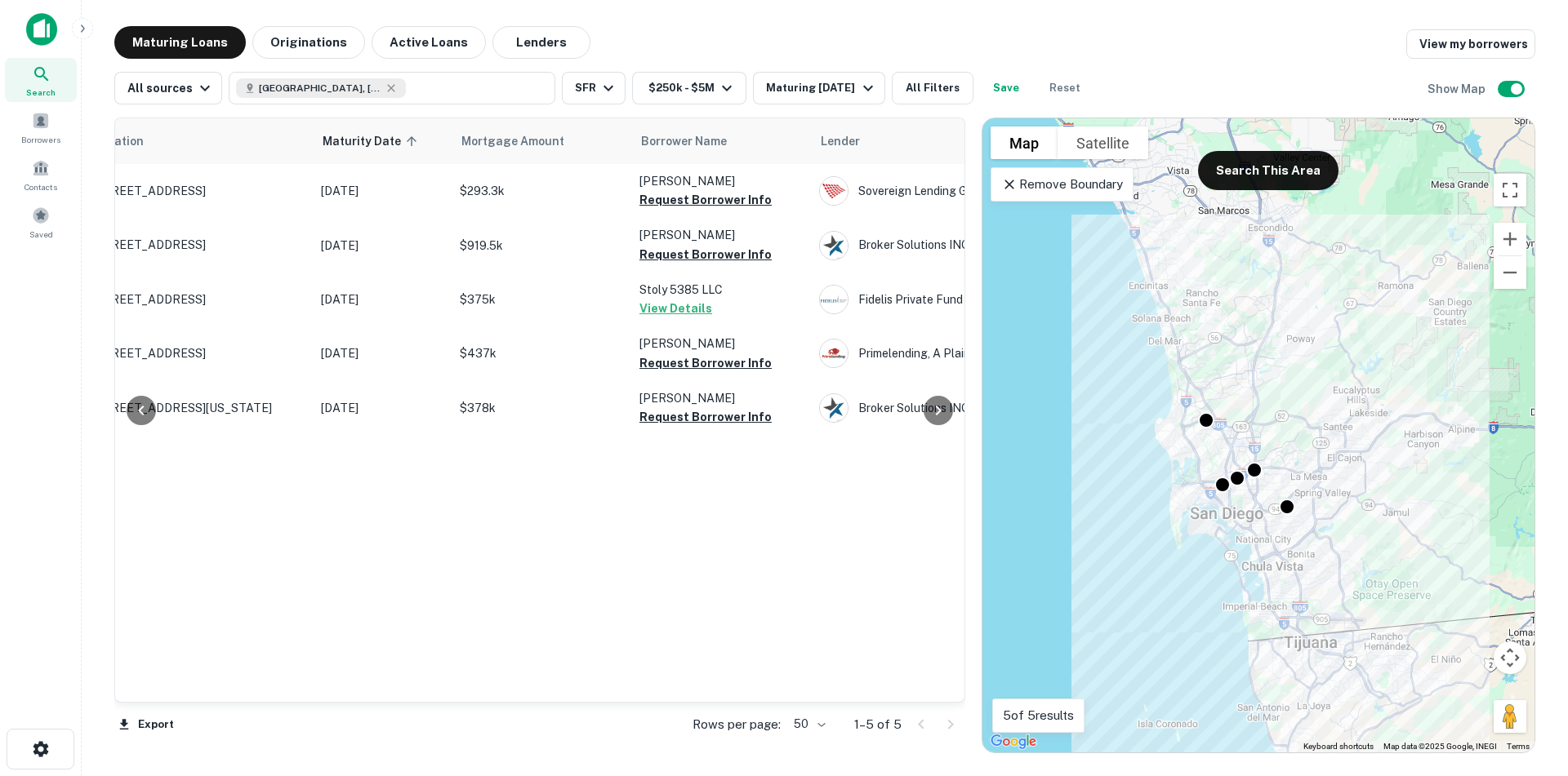
scroll to position [0, 67]
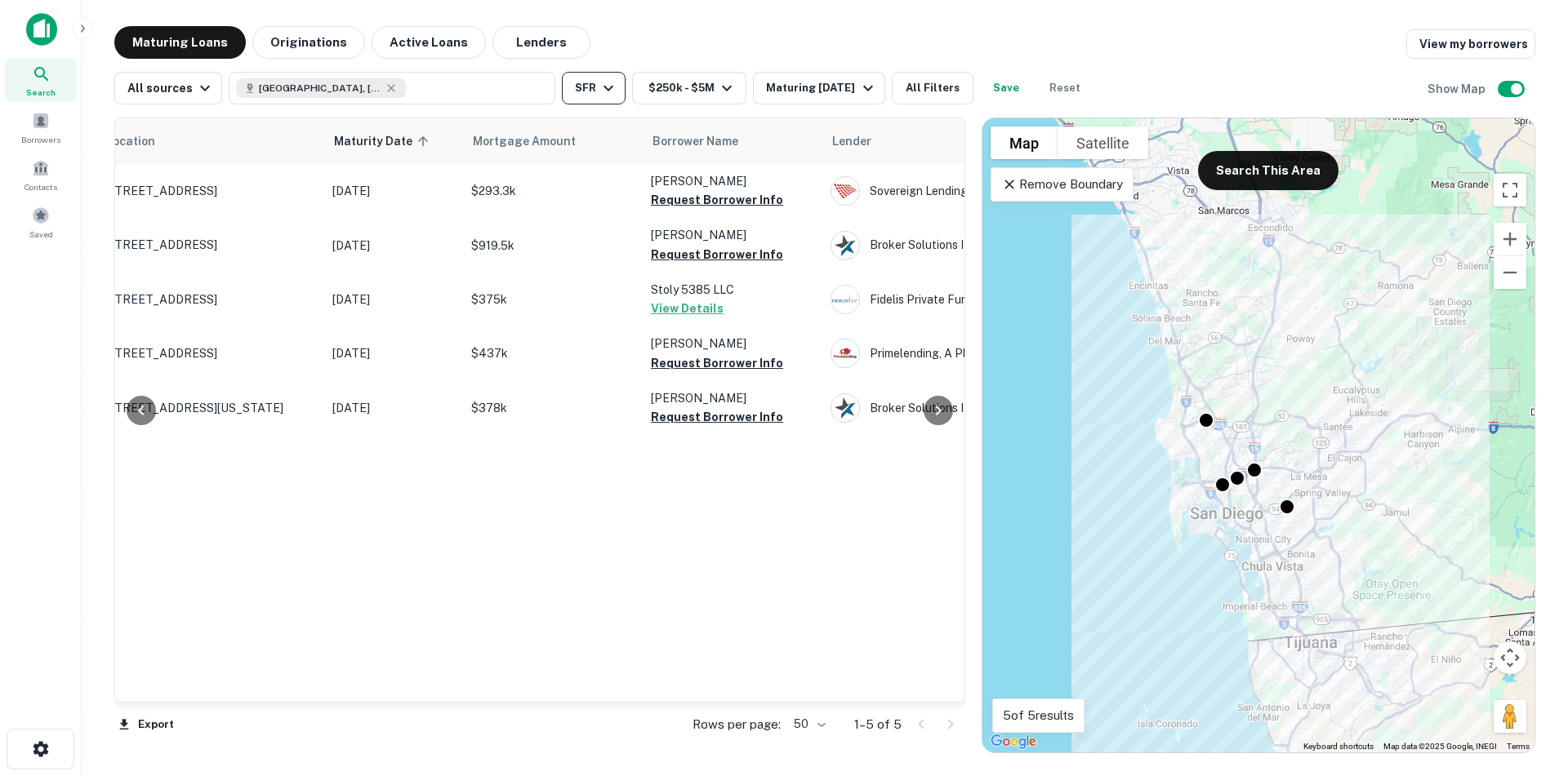
click at [598, 87] on icon "button" at bounding box center [608, 89] width 20 height 20
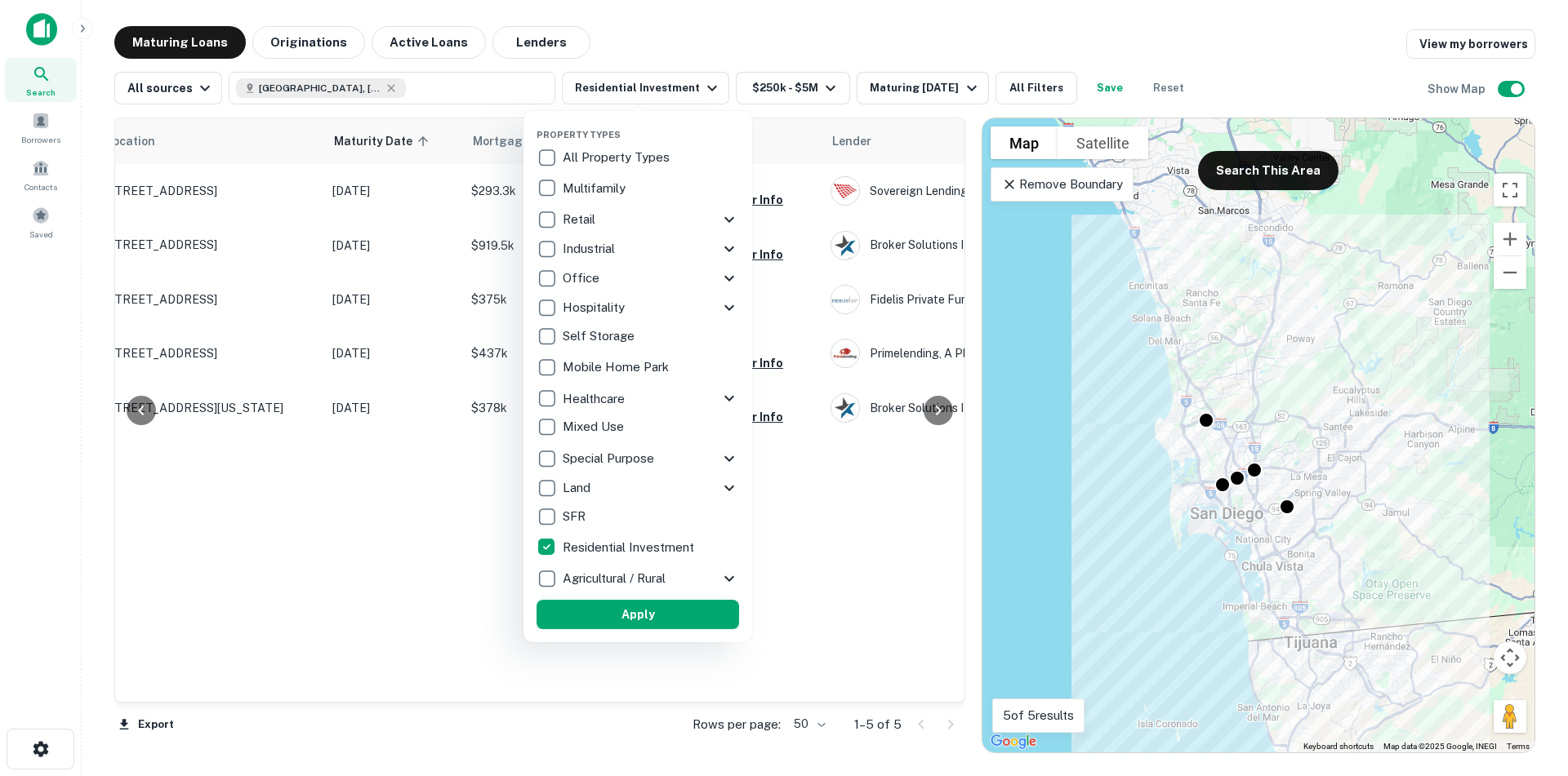
click at [632, 614] on button "Apply" at bounding box center [638, 614] width 202 height 30
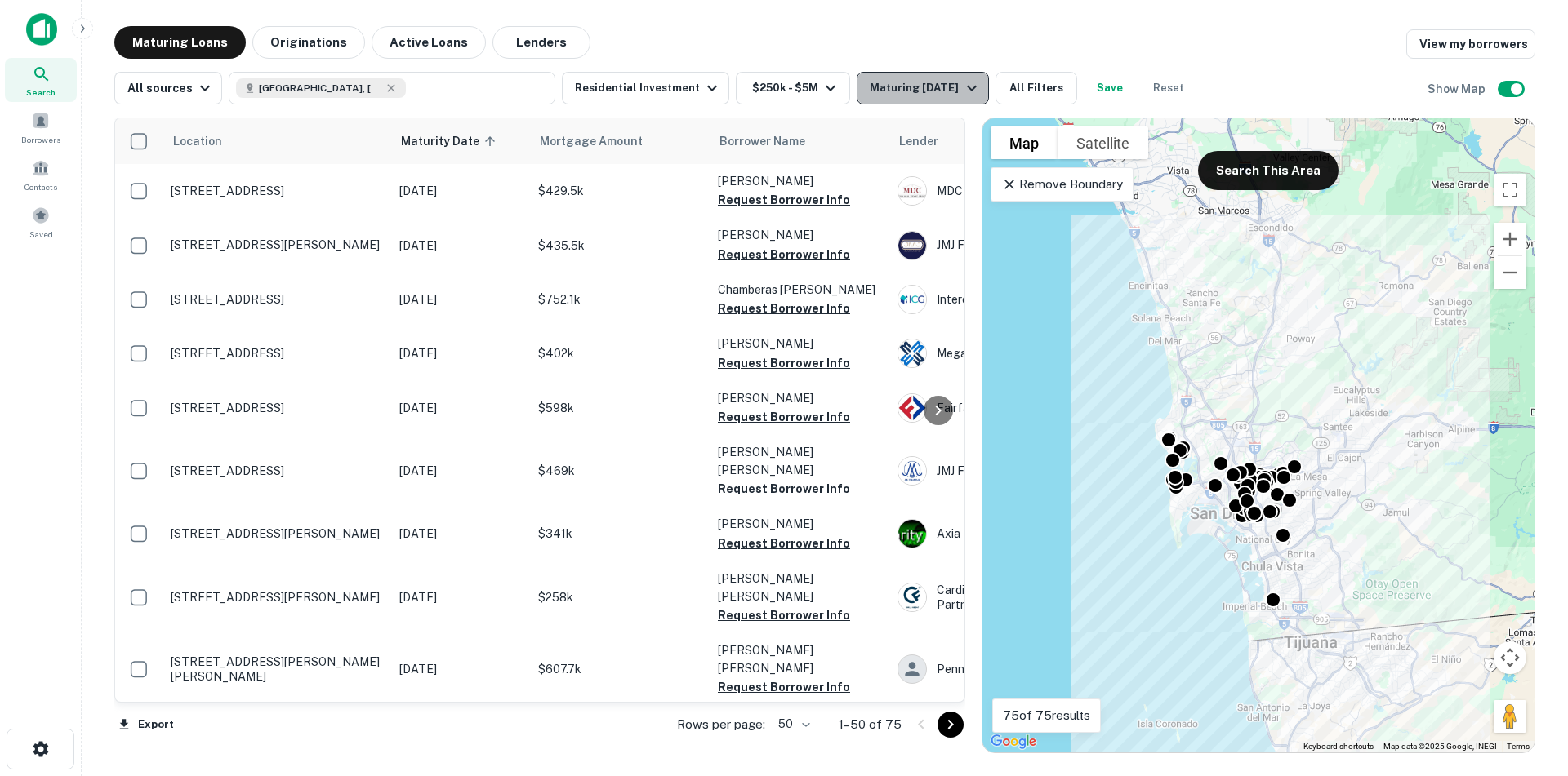
click at [962, 82] on icon "button" at bounding box center [972, 89] width 20 height 20
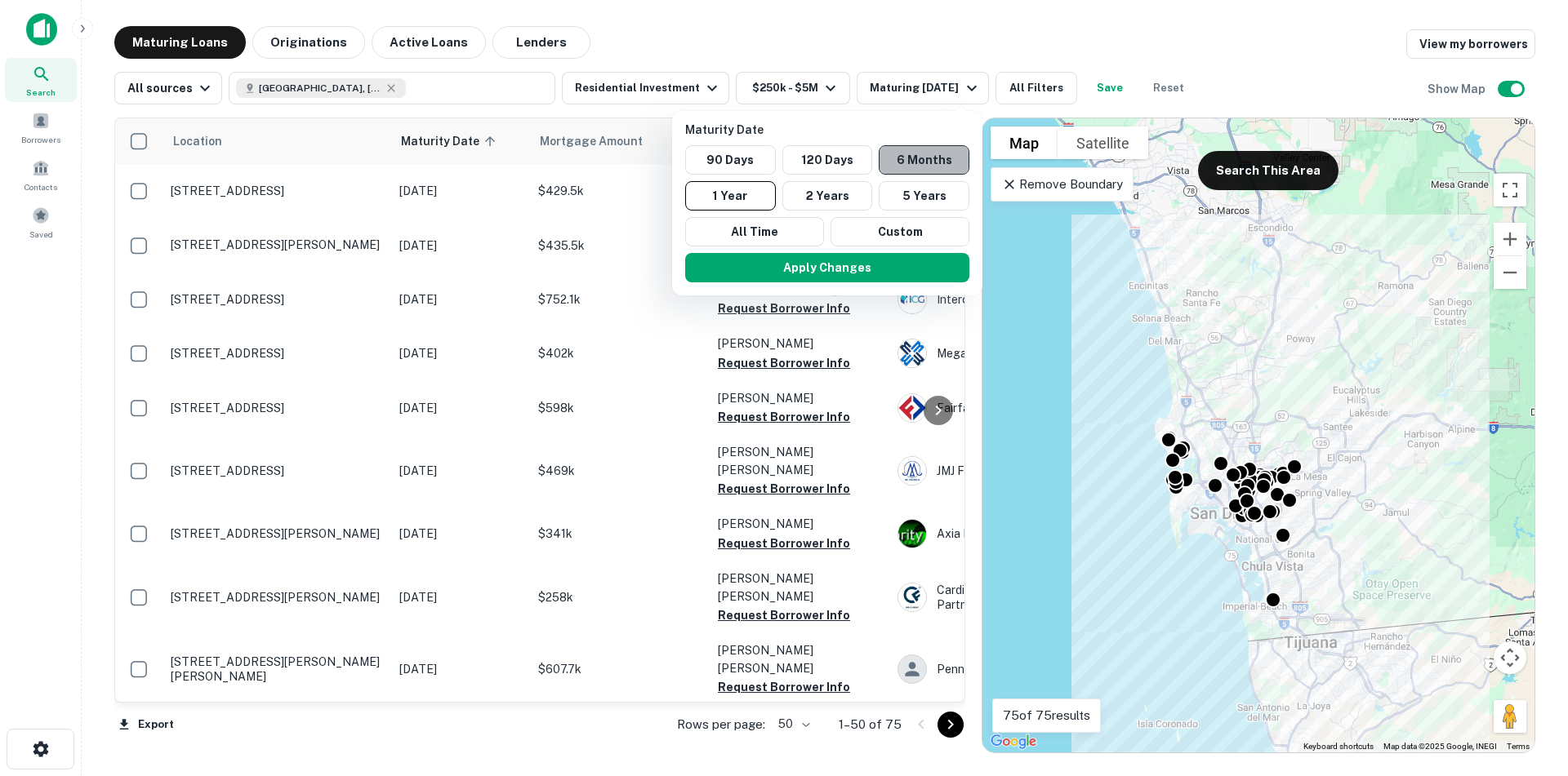
click at [908, 164] on button "6 Months" at bounding box center [924, 160] width 90 height 30
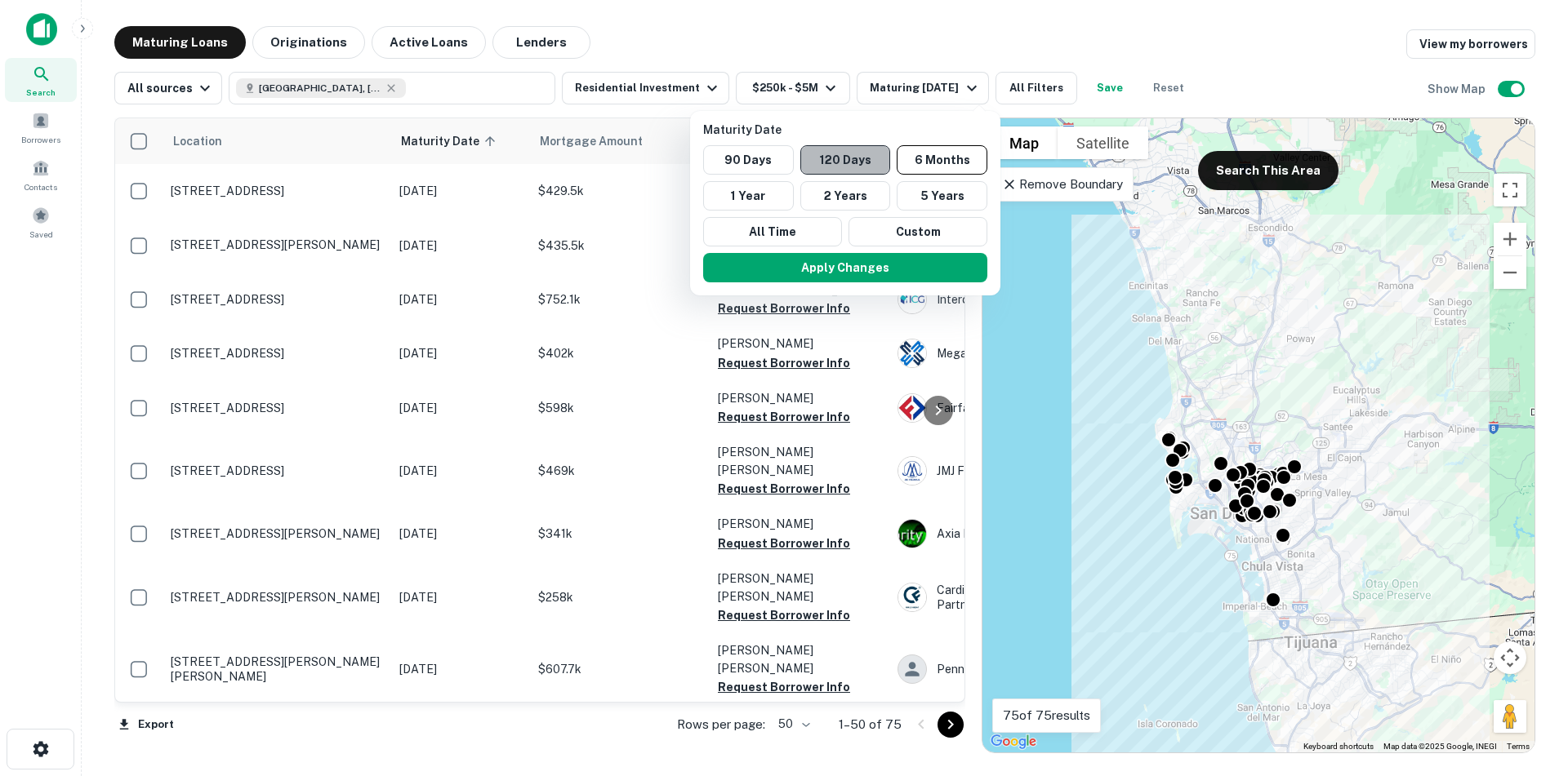
click at [860, 164] on button "120 Days" at bounding box center [845, 160] width 90 height 30
click at [851, 261] on button "Apply Changes" at bounding box center [843, 267] width 284 height 30
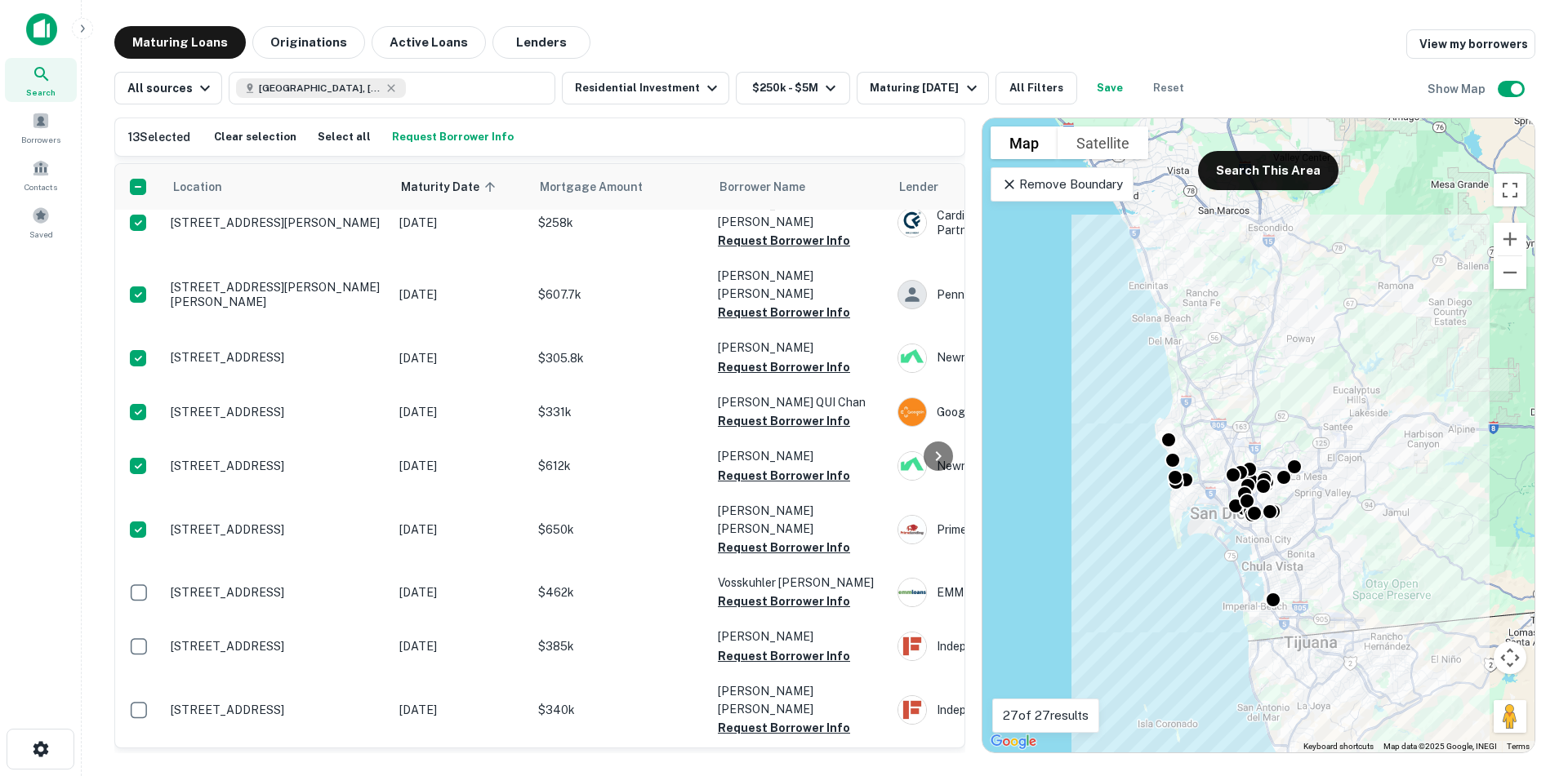
scroll to position [654, 0]
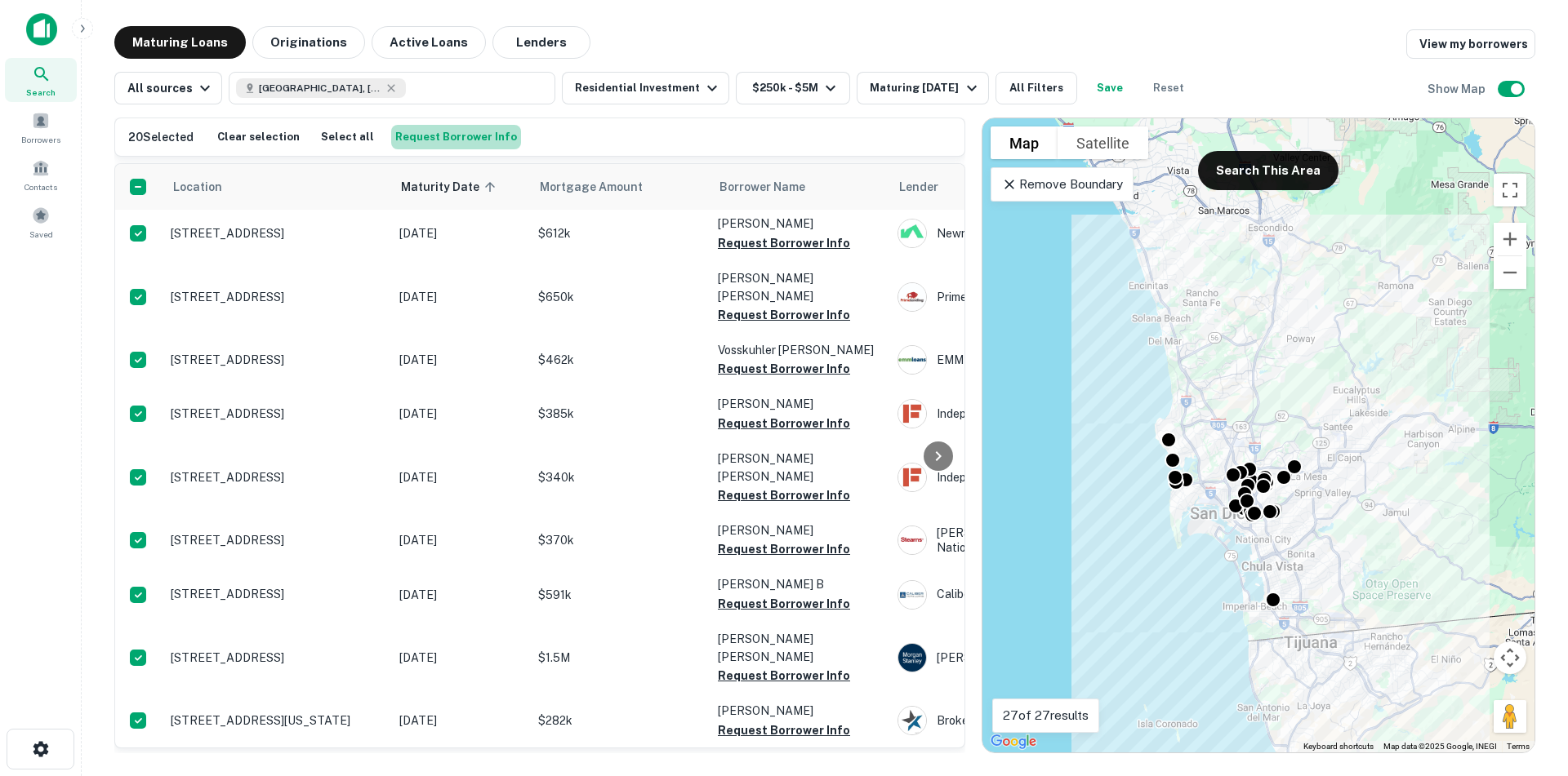
click at [456, 133] on button "Request Borrower Info" at bounding box center [455, 137] width 130 height 24
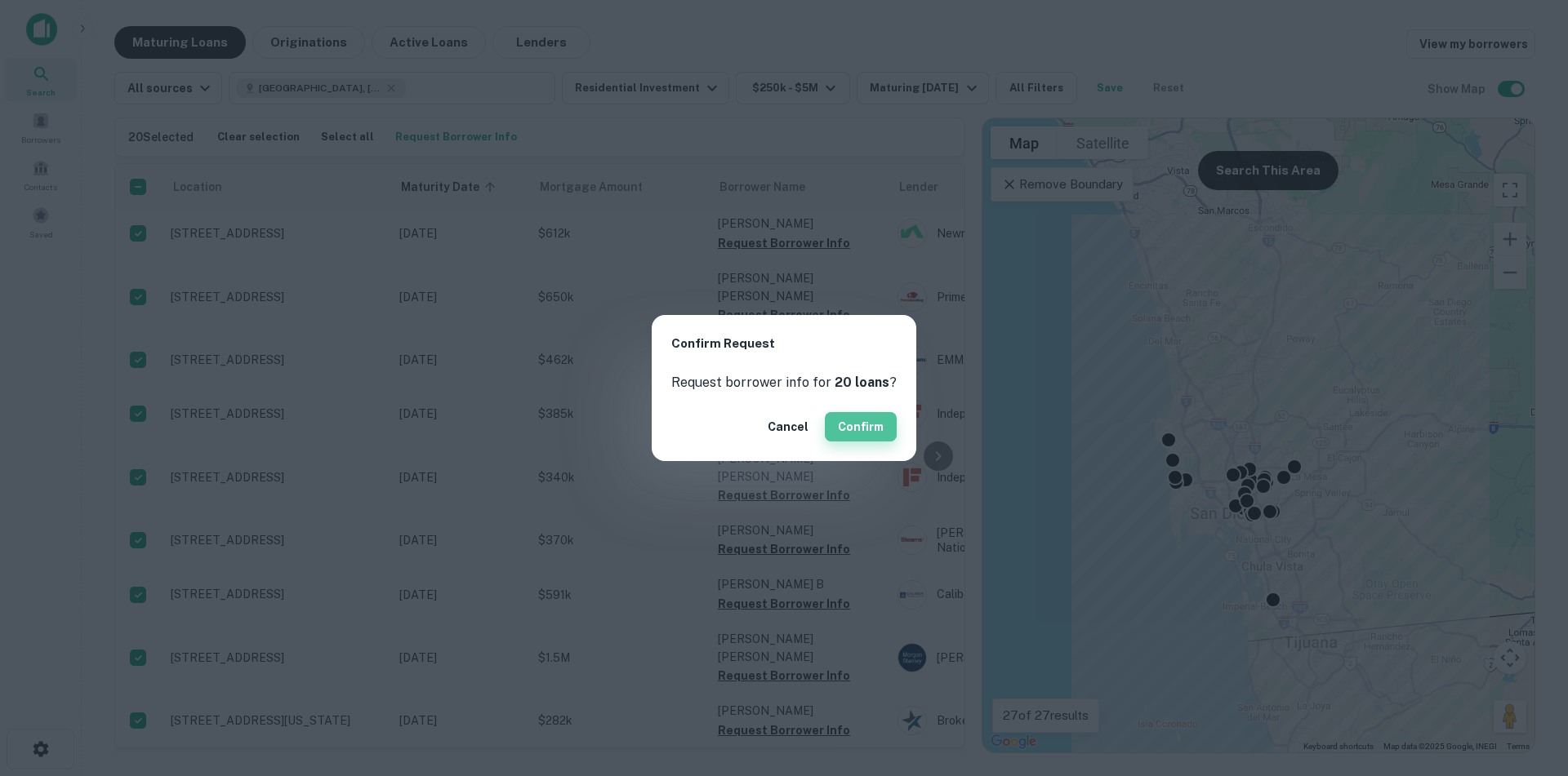
click at [841, 427] on button "Confirm" at bounding box center [860, 426] width 72 height 30
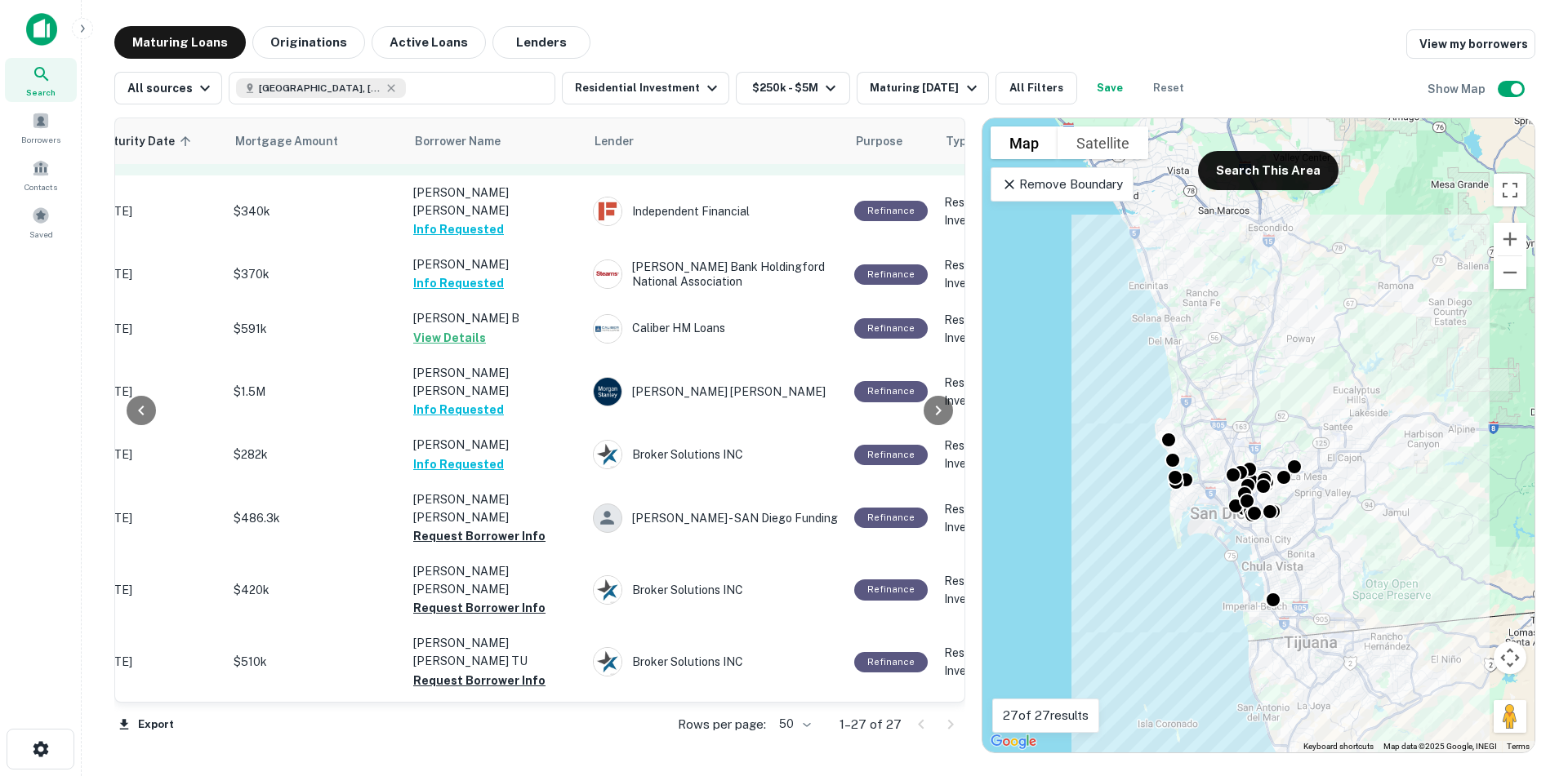
scroll to position [955, 305]
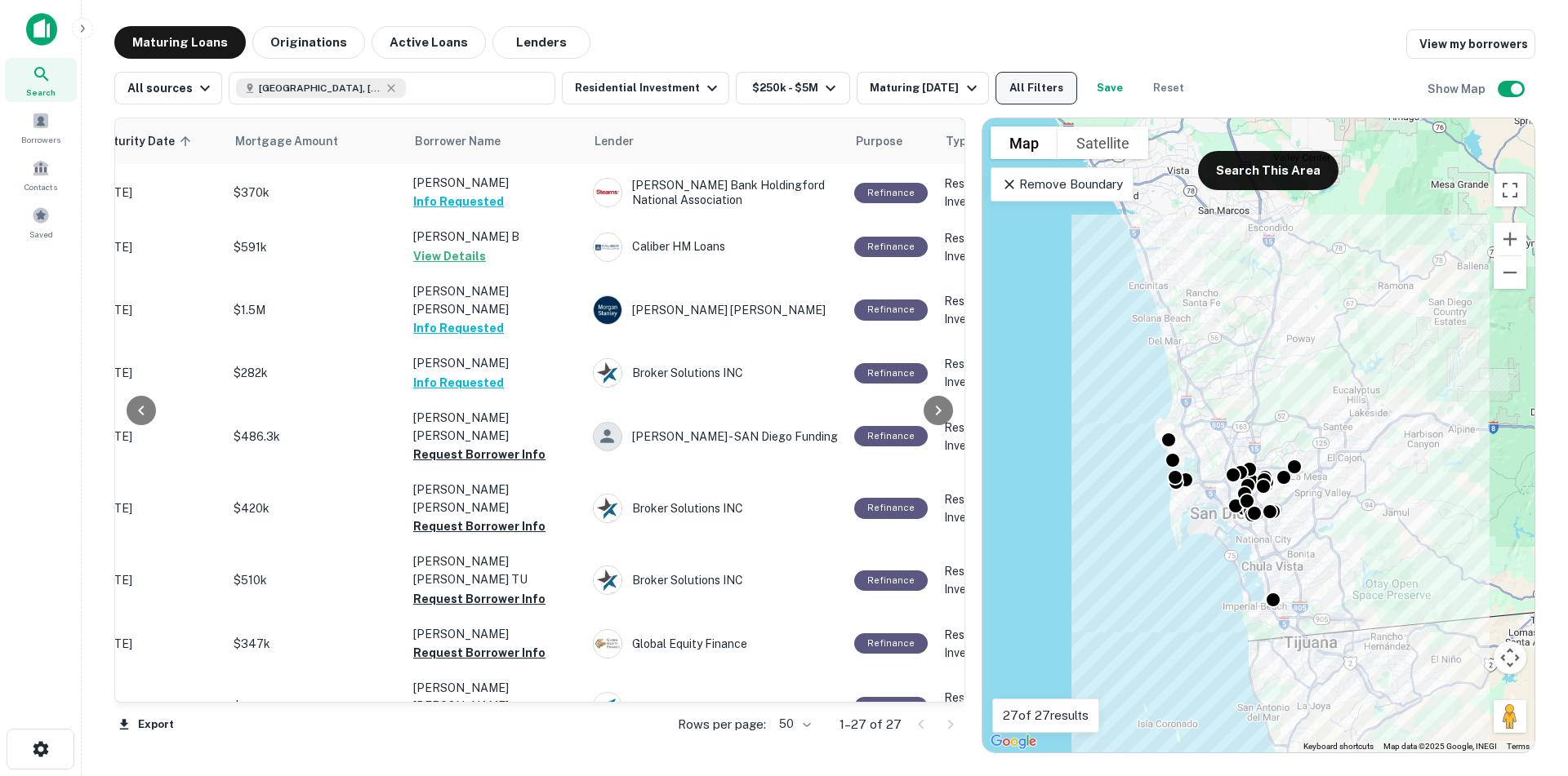
click at [1047, 80] on button "All Filters" at bounding box center [1036, 88] width 81 height 33
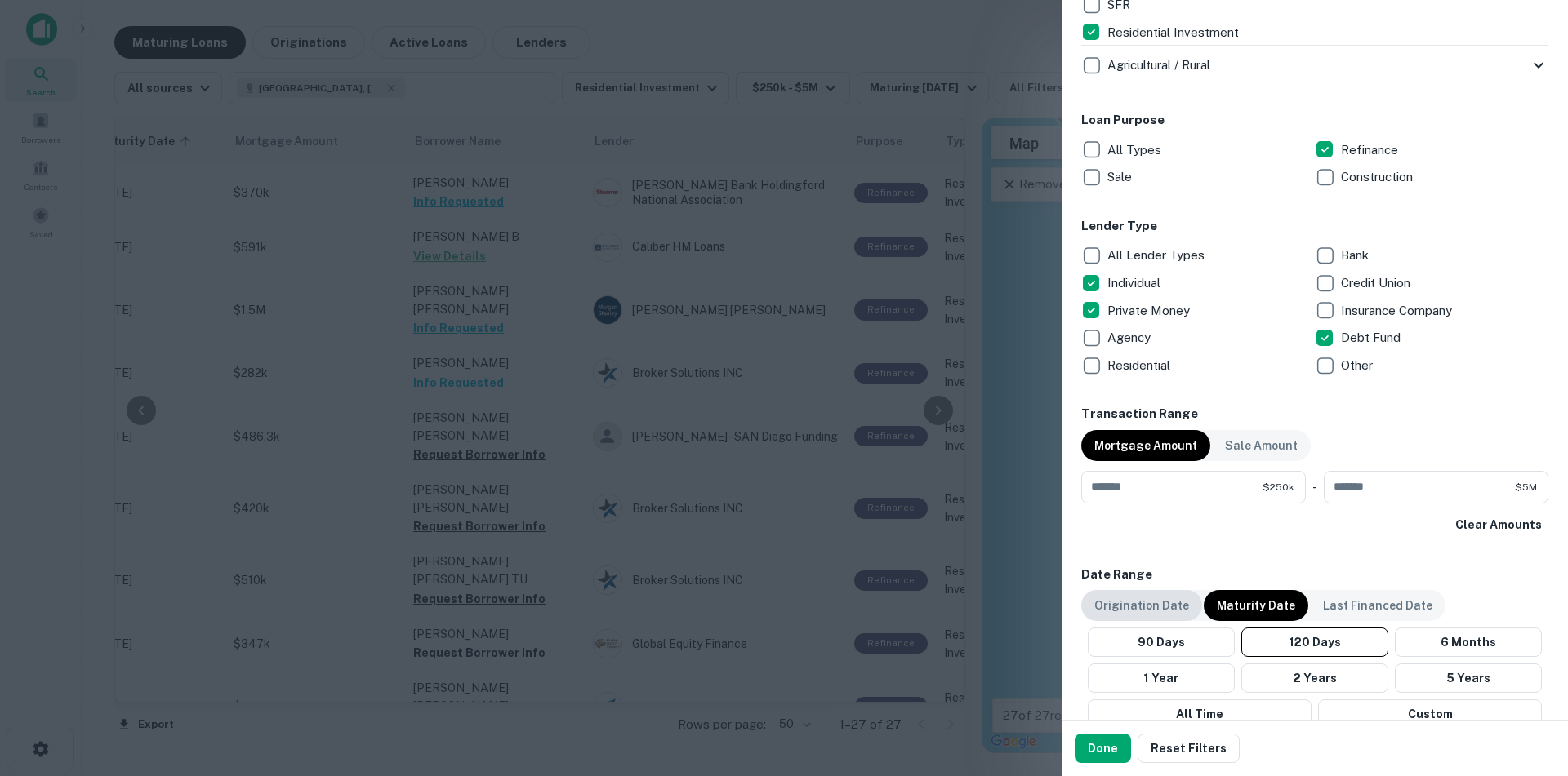
scroll to position [735, 0]
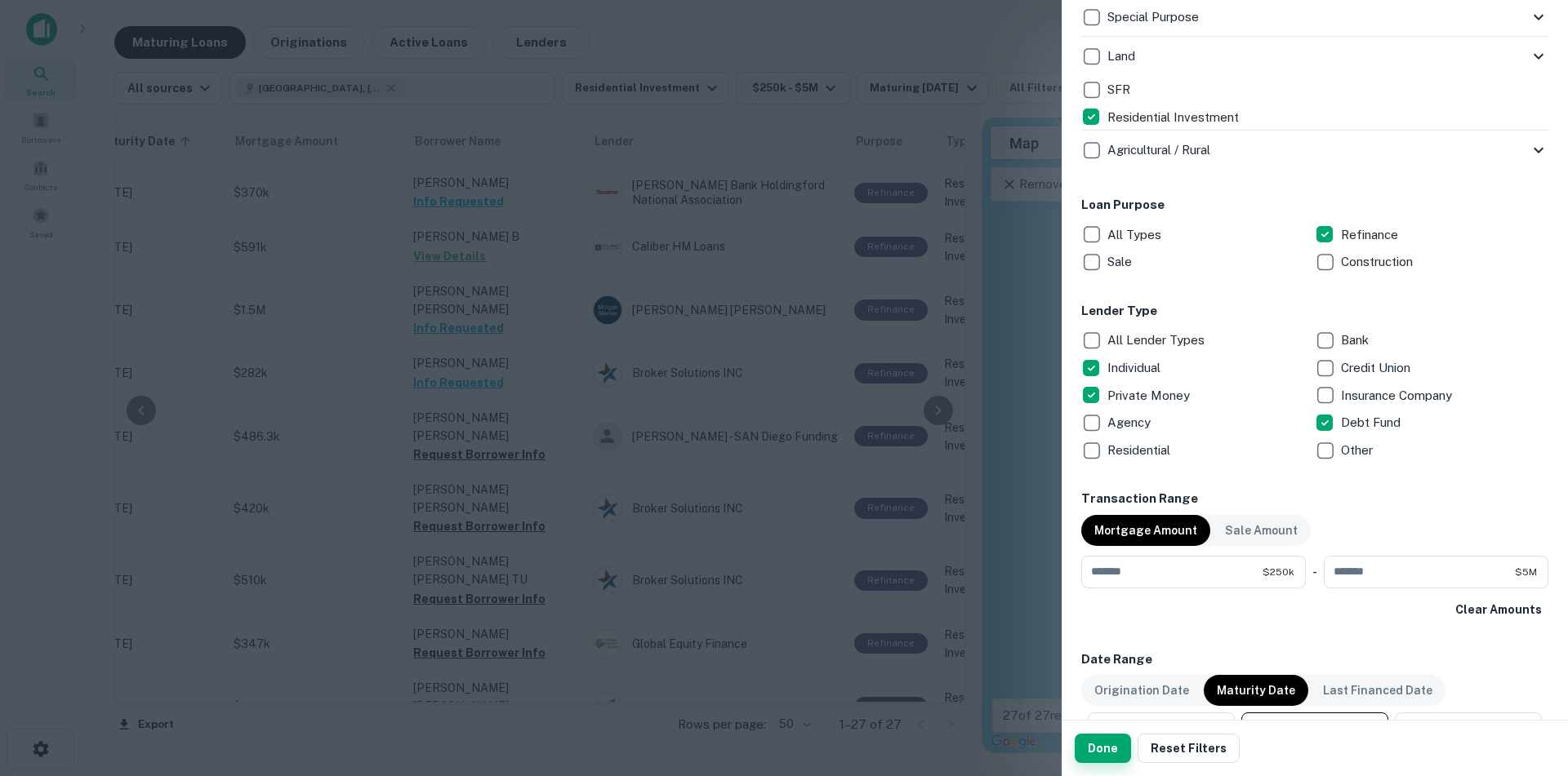
click at [1091, 754] on button "Done" at bounding box center [1103, 748] width 56 height 30
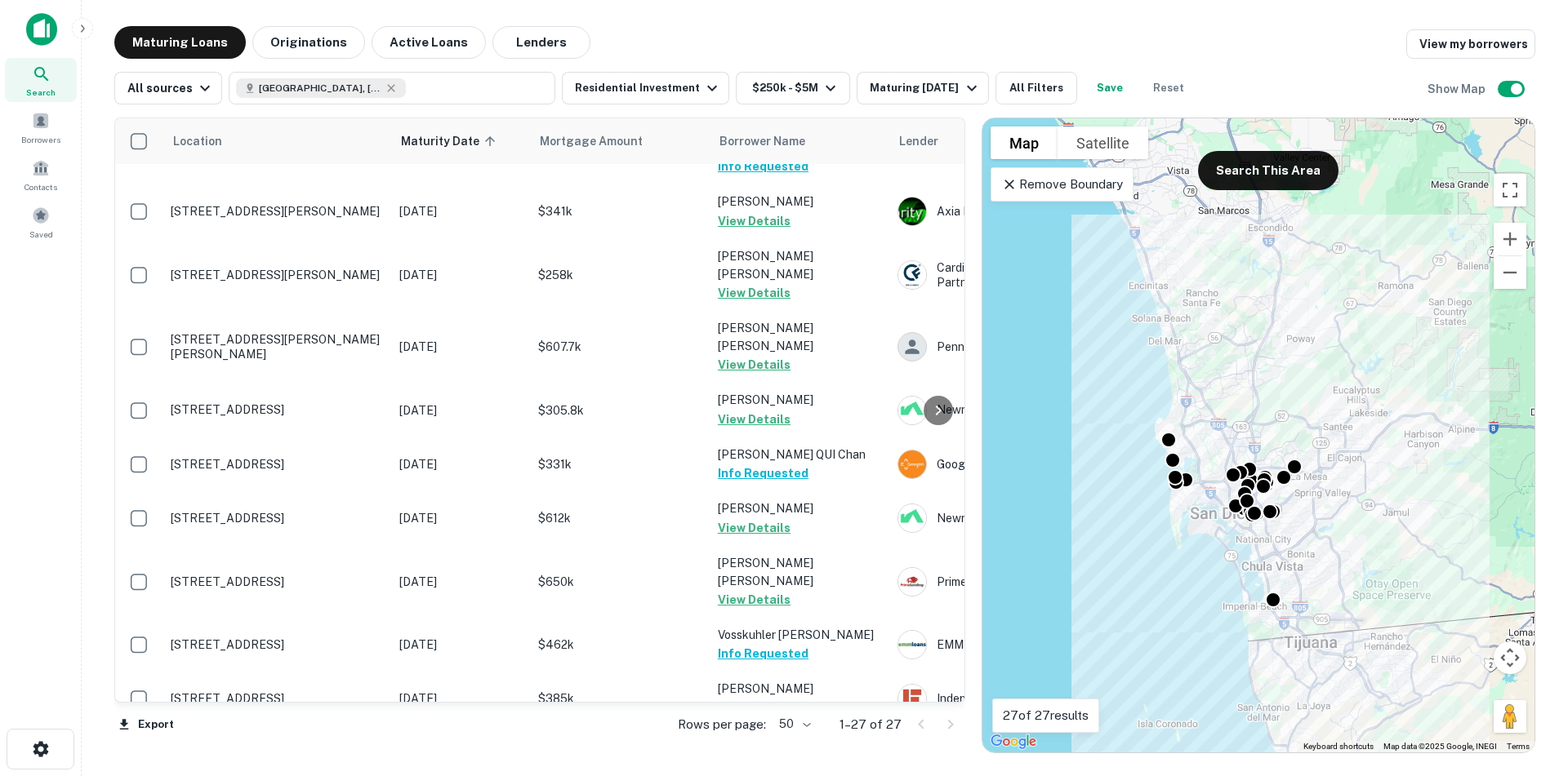
scroll to position [0, 0]
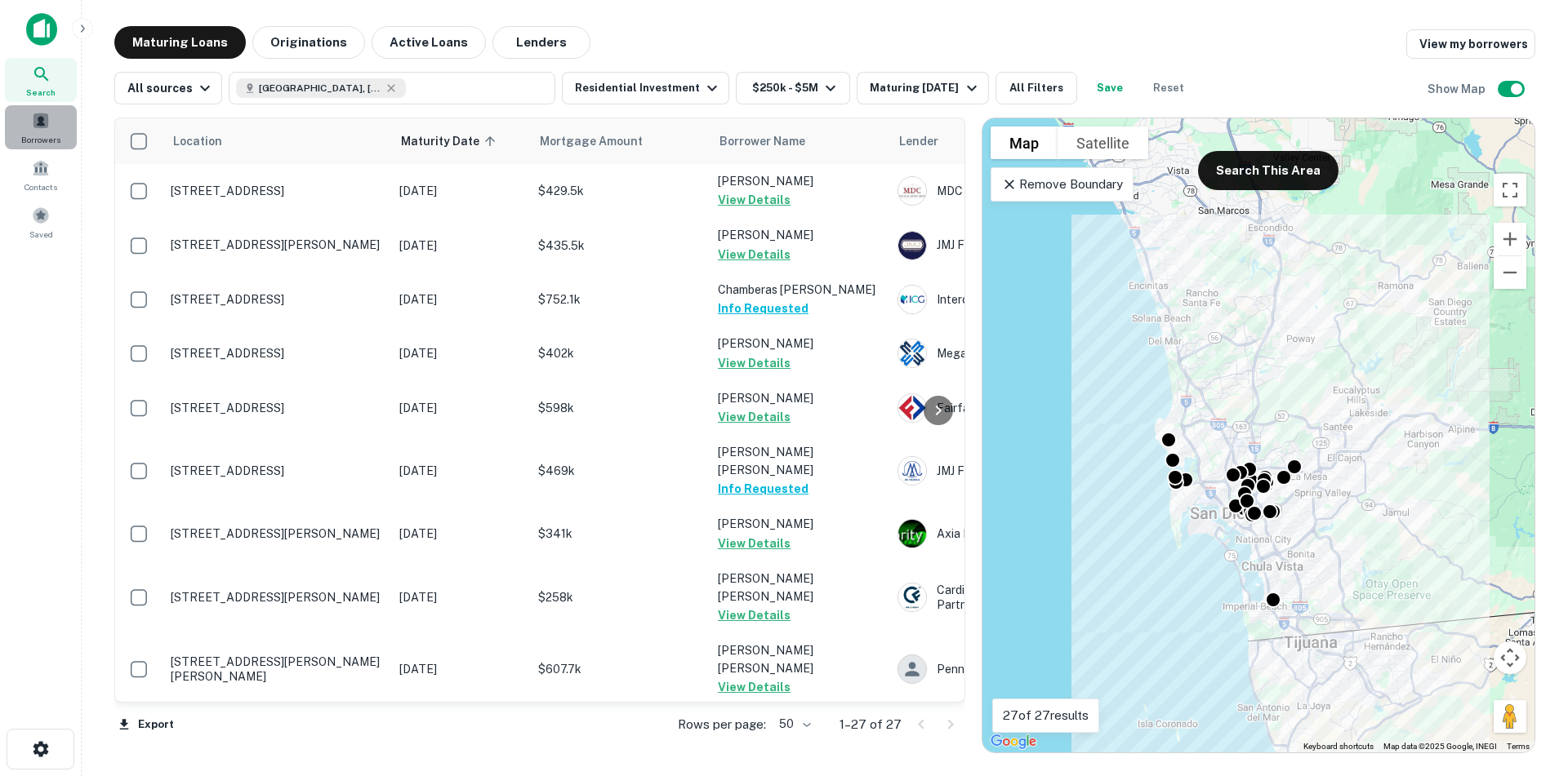
click at [36, 120] on span at bounding box center [41, 121] width 18 height 18
